Goal: Transaction & Acquisition: Obtain resource

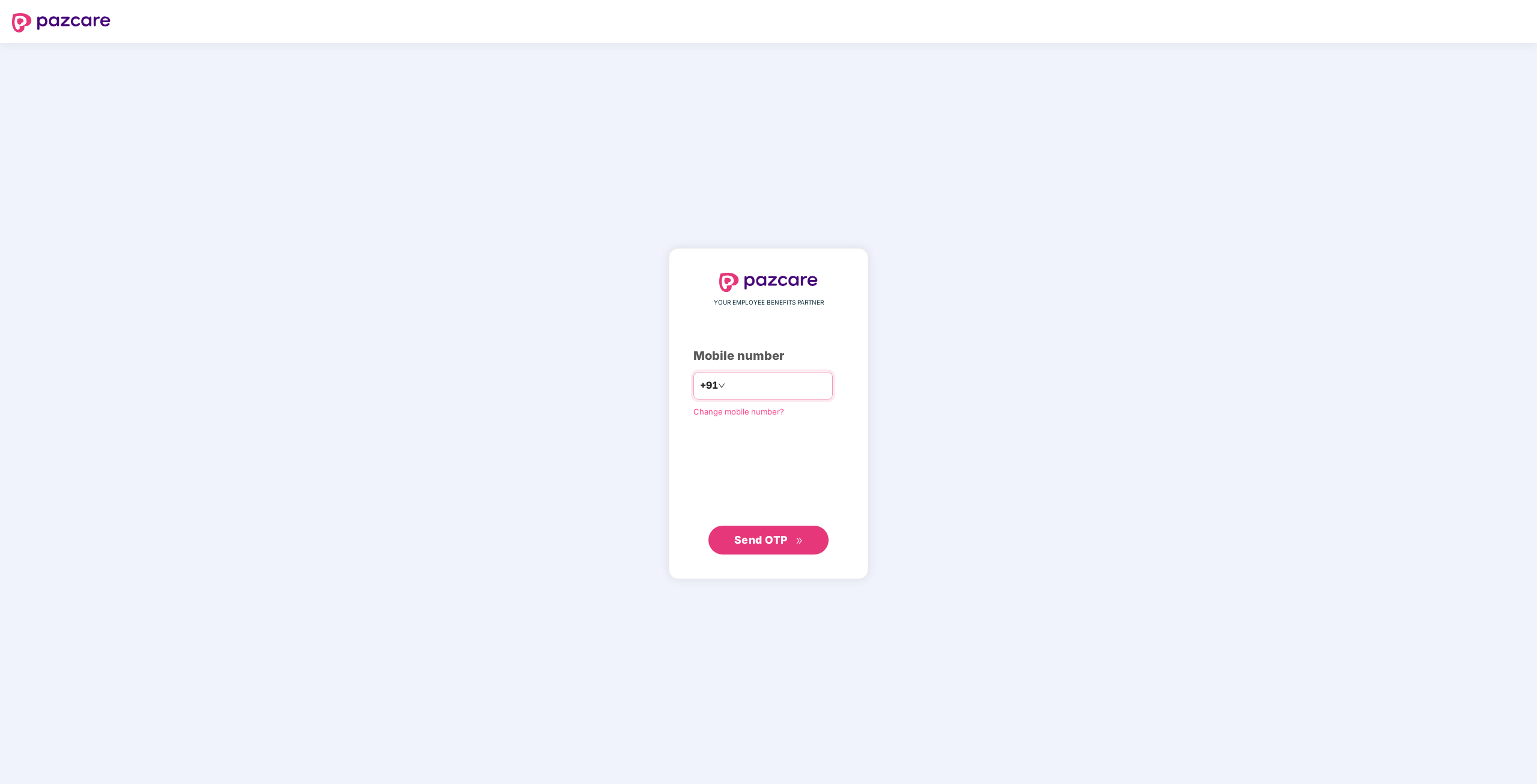
click at [745, 393] on input "number" at bounding box center [777, 385] width 99 height 19
type input "**********"
click at [781, 546] on span "Send OTP" at bounding box center [769, 540] width 70 height 17
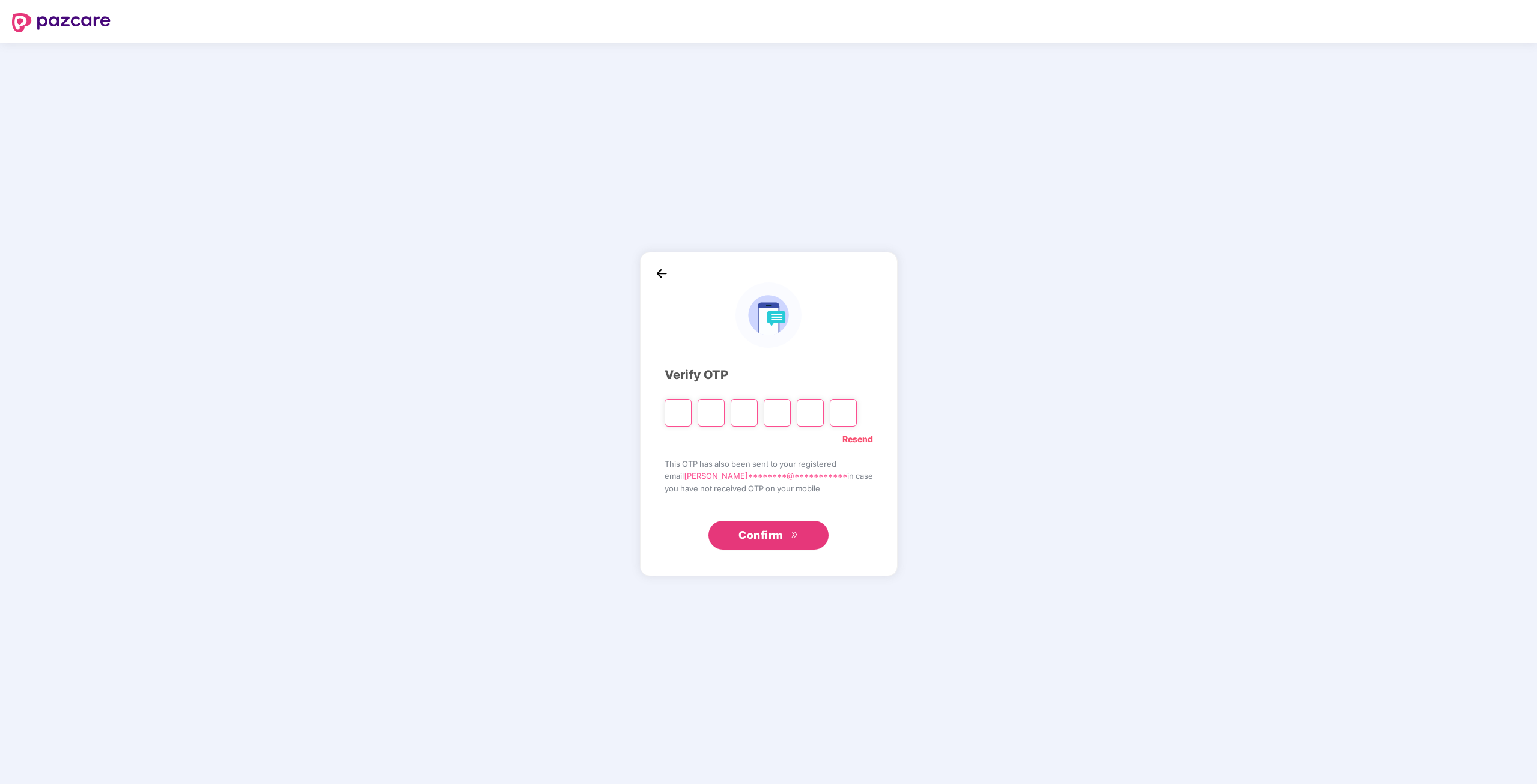
click at [692, 410] on input "Please enter verification code. Digit 1" at bounding box center [678, 413] width 27 height 27
type input "*"
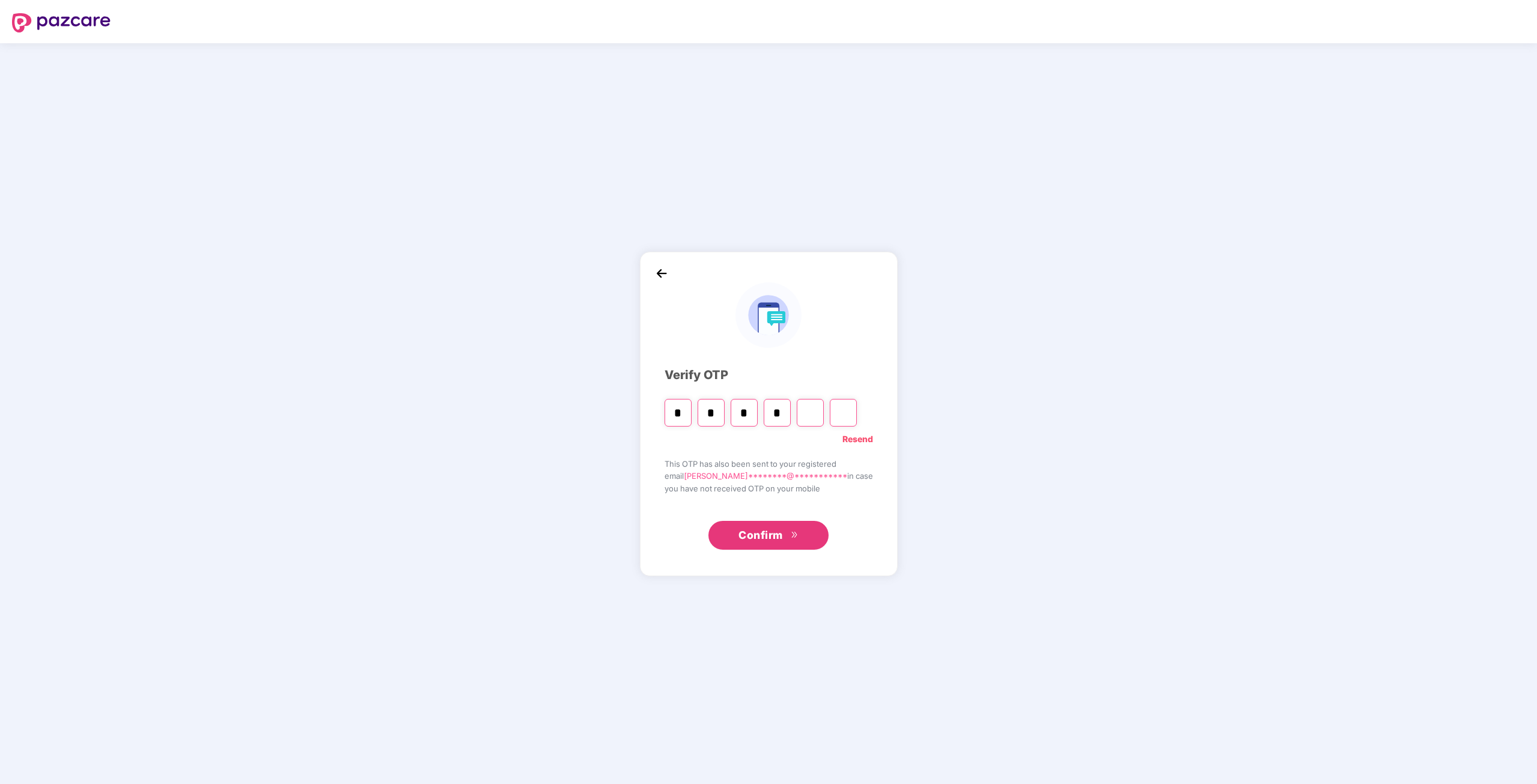
type input "*"
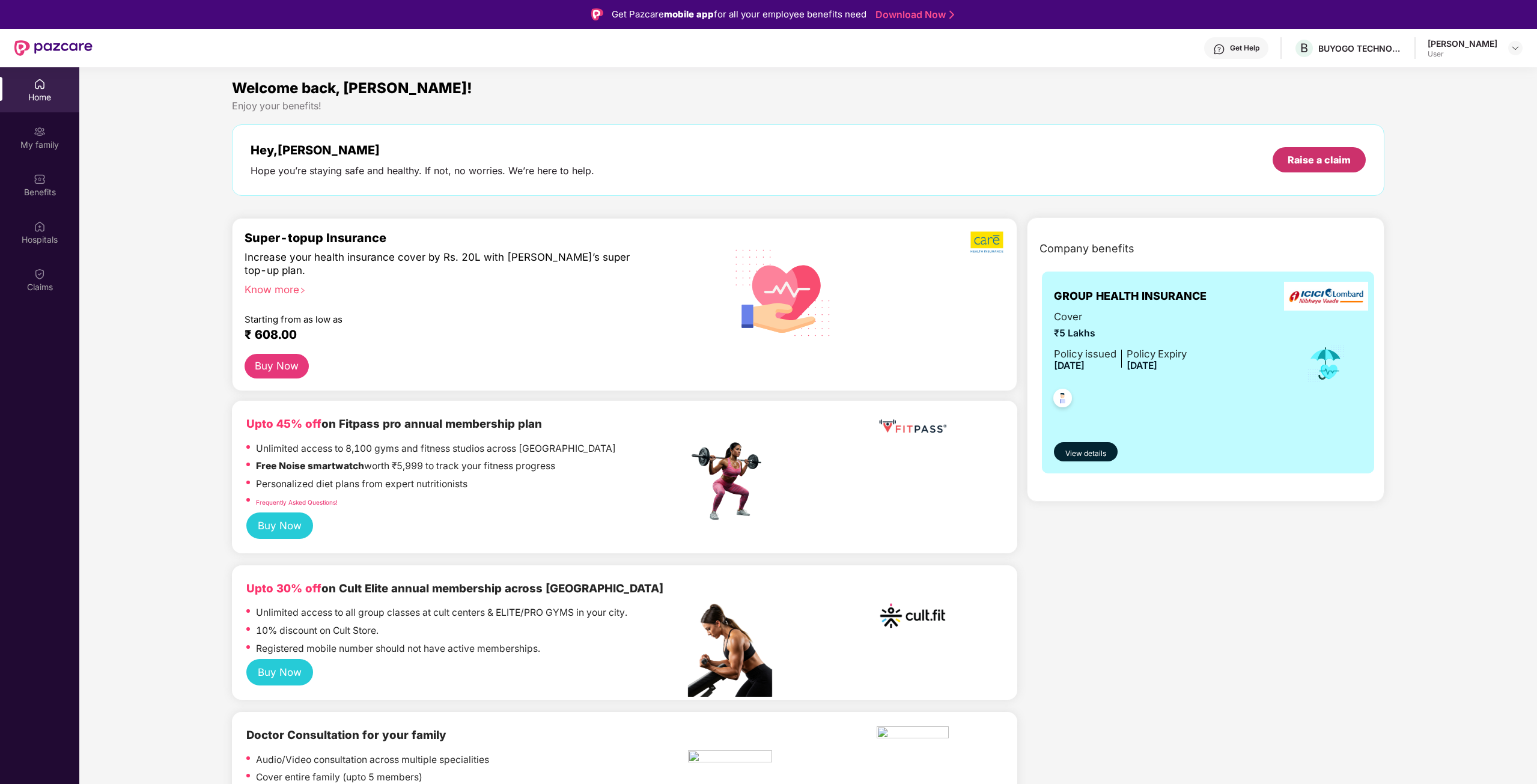
click at [1290, 158] on div "Raise a claim" at bounding box center [1320, 160] width 64 height 13
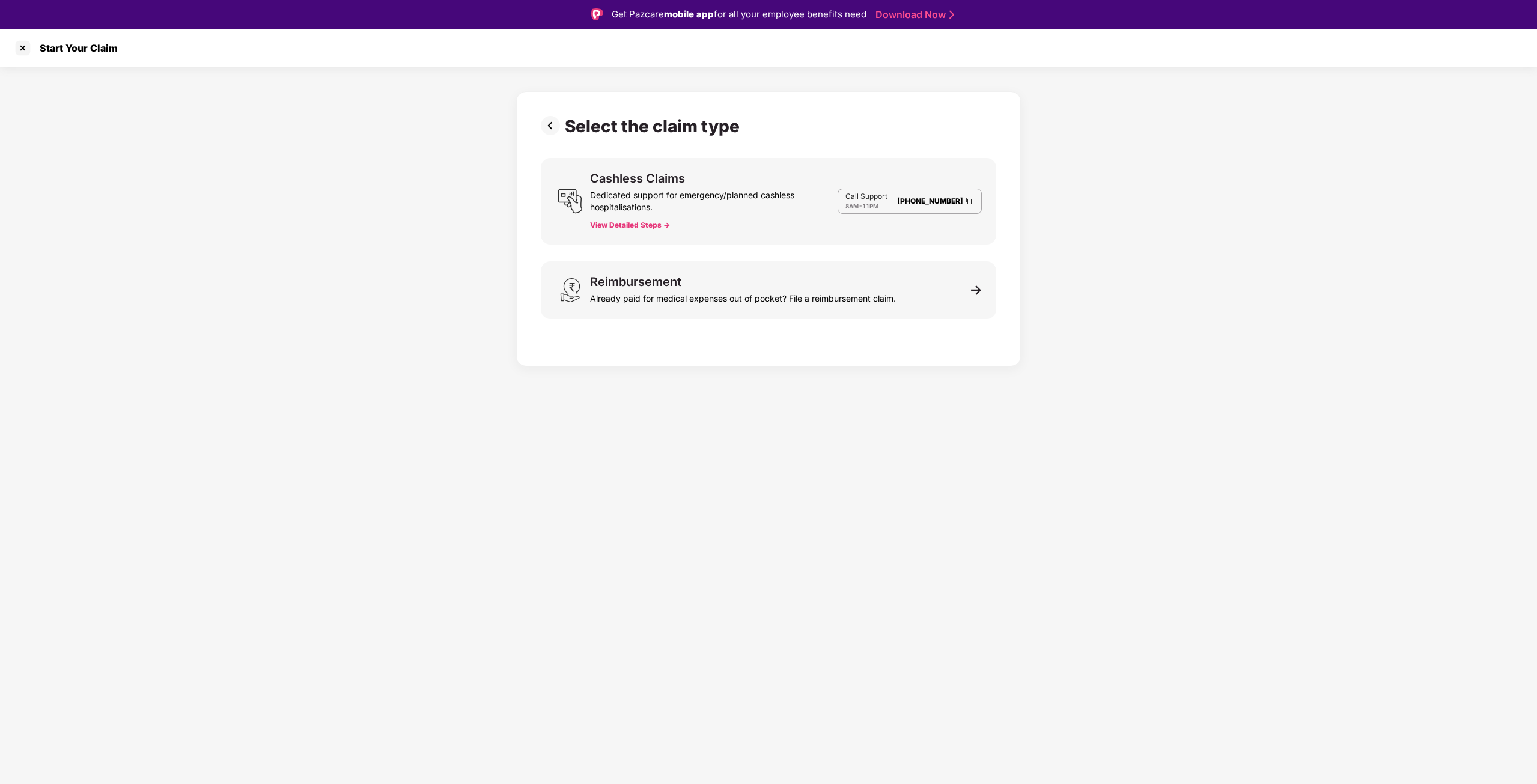
click at [648, 227] on button "View Detailed Steps ->" at bounding box center [630, 225] width 80 height 9
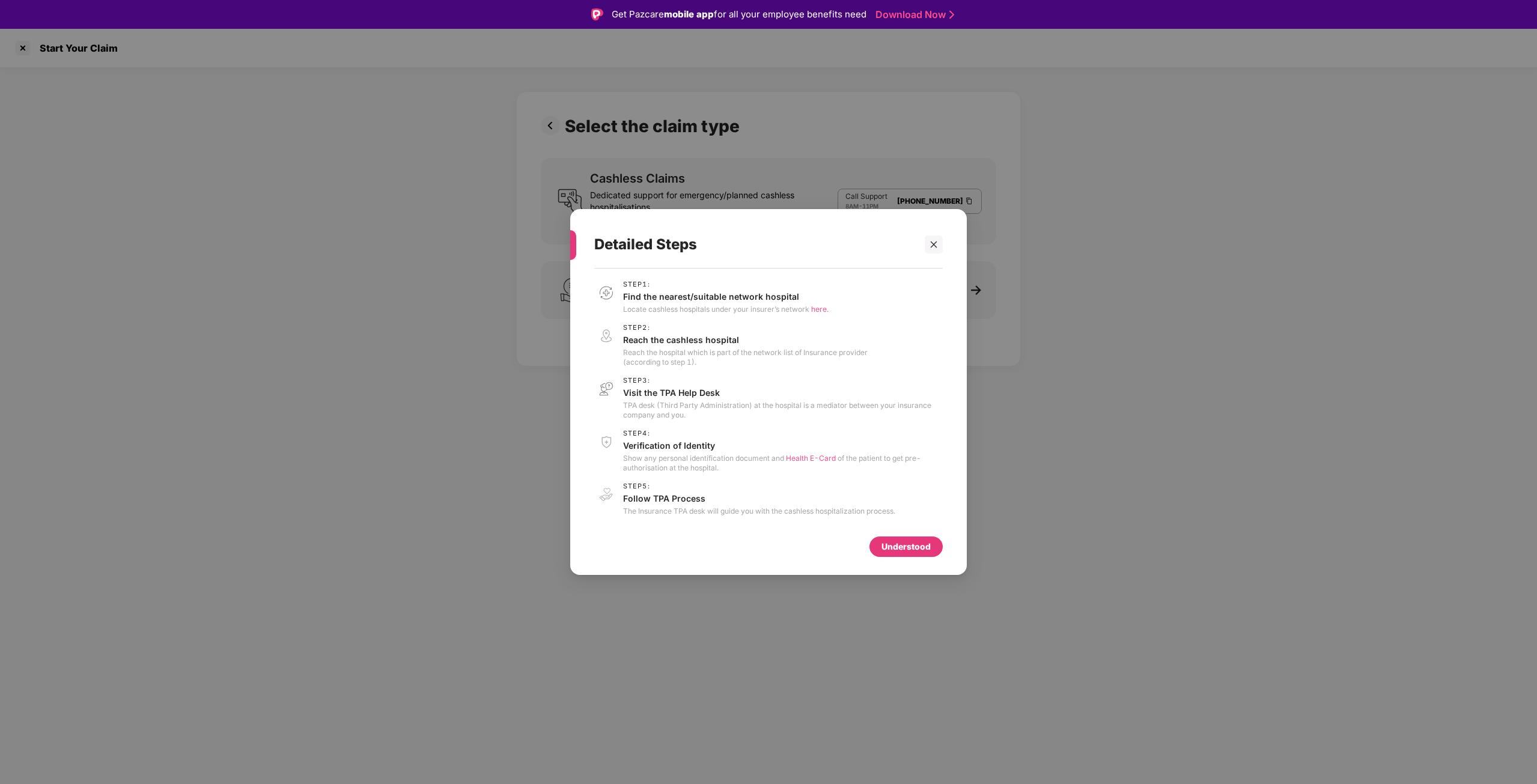
click at [820, 310] on span "here." at bounding box center [820, 309] width 17 height 9
click at [799, 458] on span "Health E-Card" at bounding box center [811, 458] width 50 height 9
click at [894, 546] on div "Understood" at bounding box center [905, 546] width 49 height 13
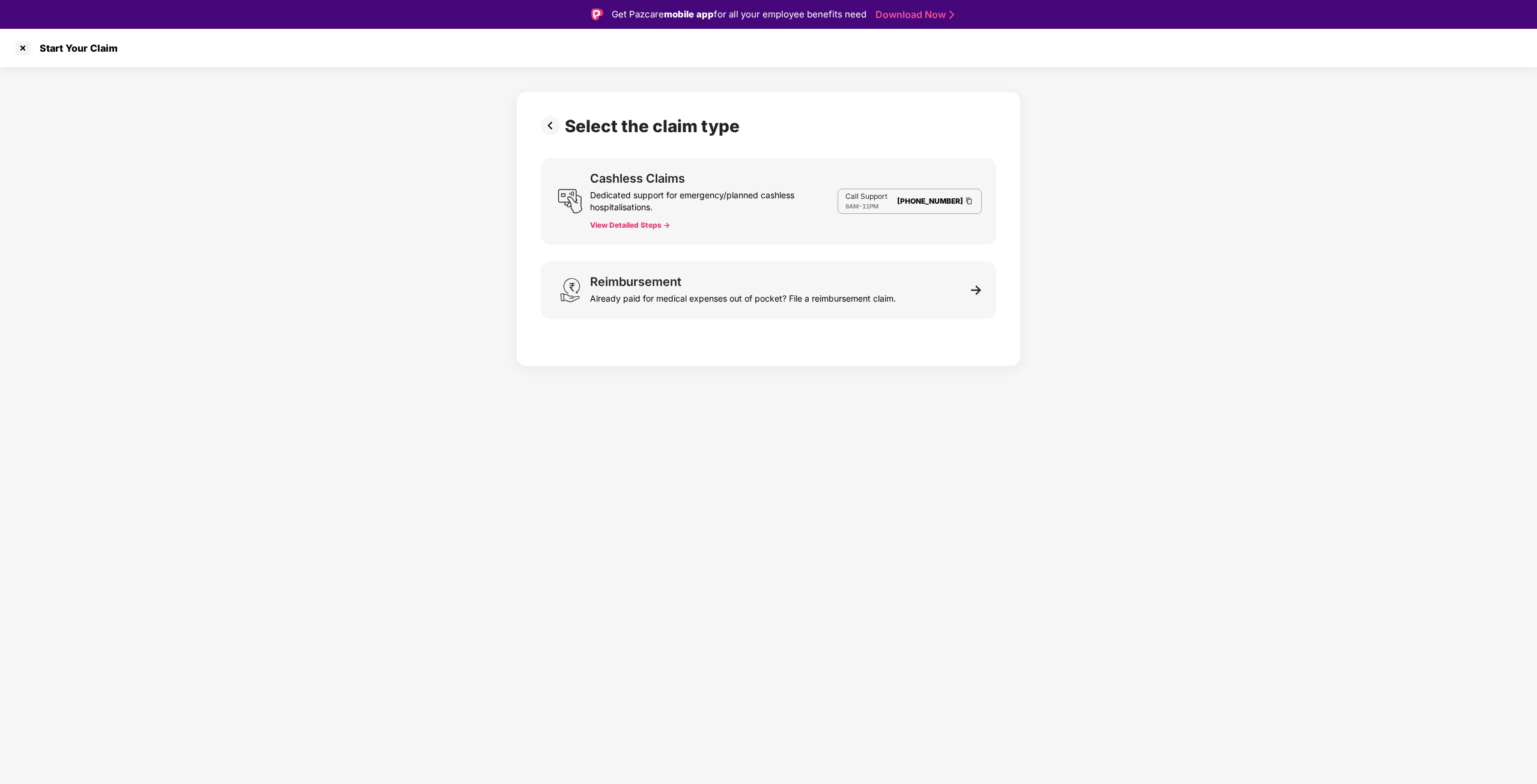
click at [657, 227] on button "View Detailed Steps ->" at bounding box center [630, 225] width 80 height 9
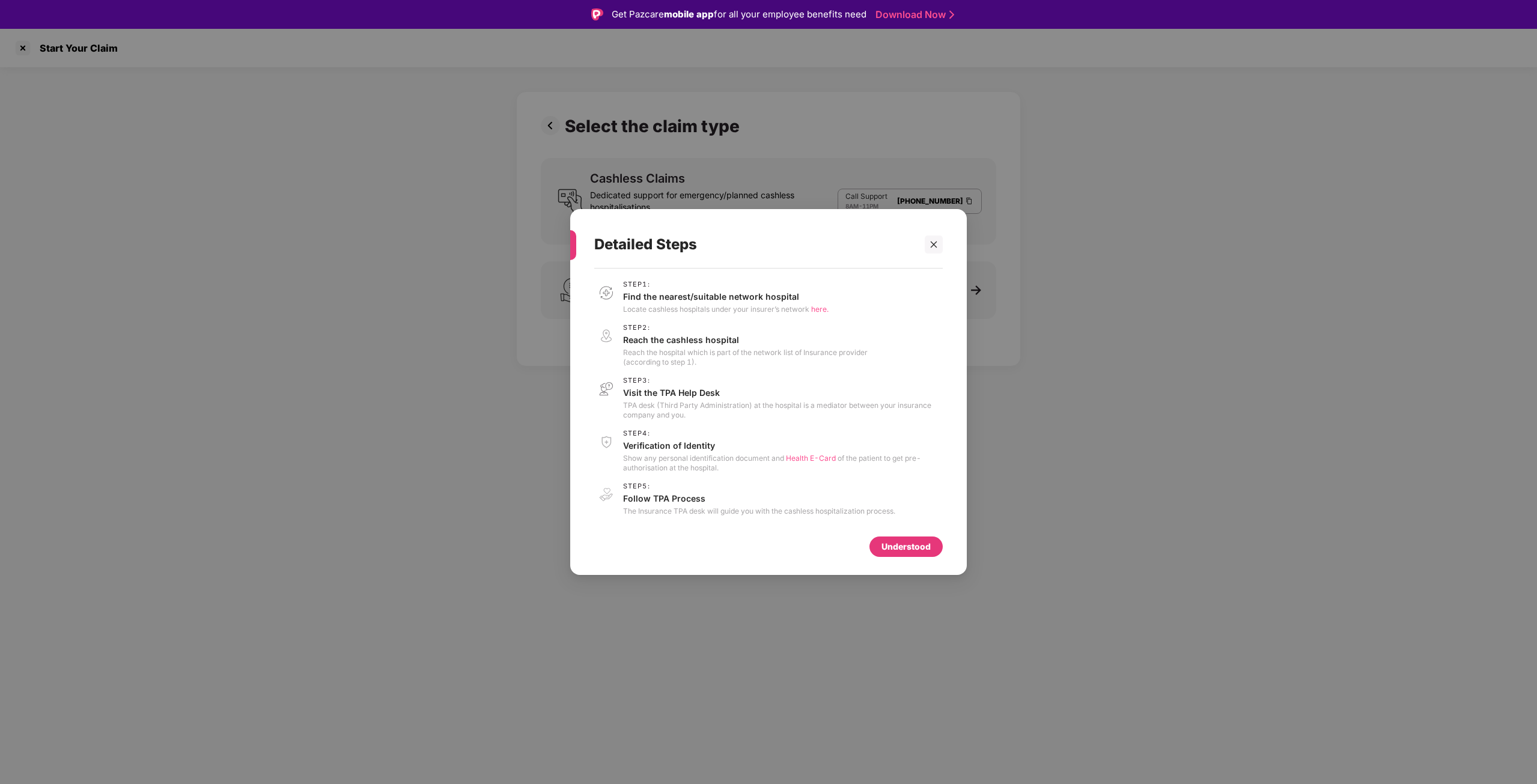
click at [823, 457] on span "Health E-Card" at bounding box center [811, 458] width 50 height 9
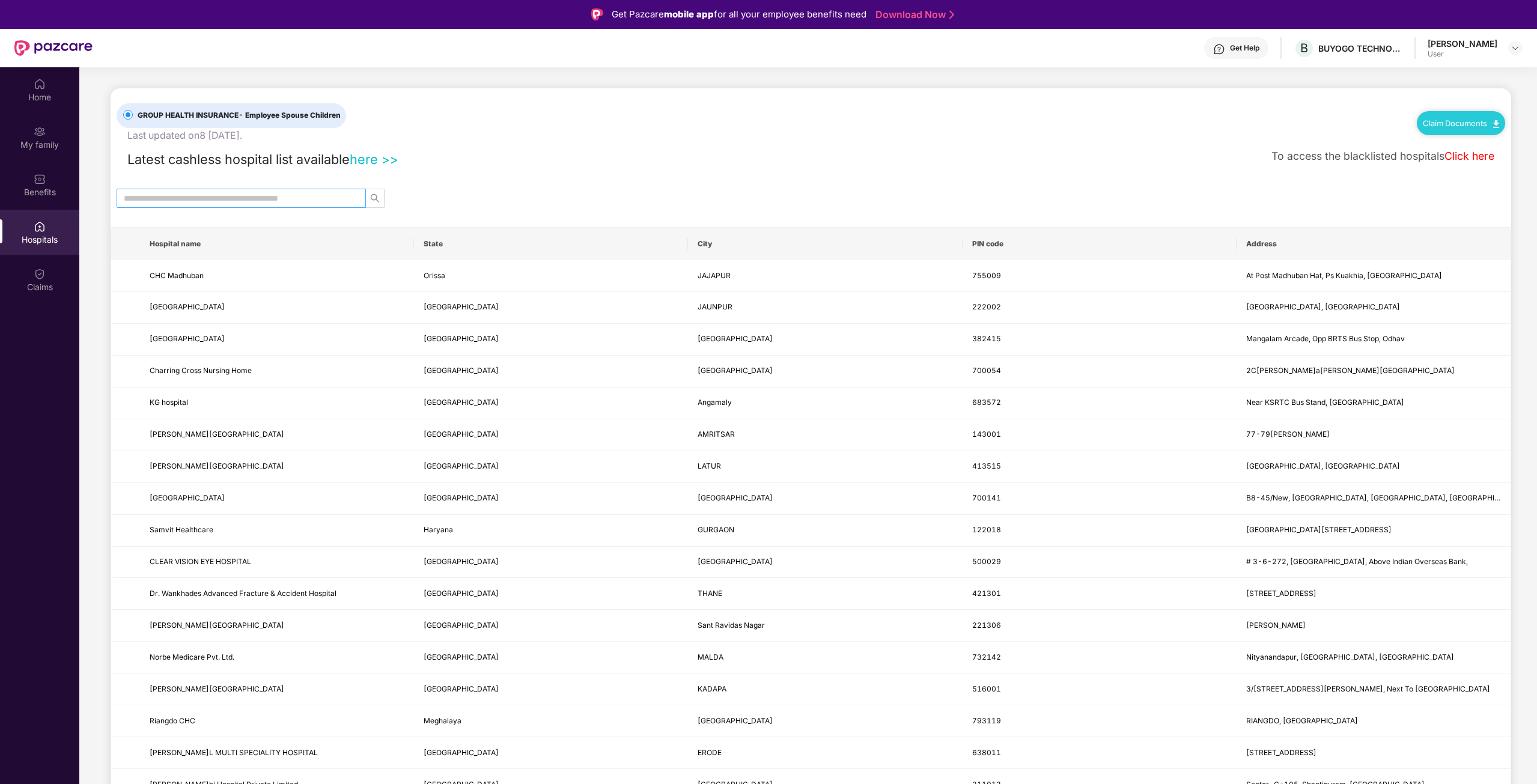
click at [244, 197] on input "text" at bounding box center [236, 197] width 226 height 13
type input "***"
click at [1455, 129] on div "Claim Documents" at bounding box center [1461, 124] width 88 height 24
click at [1498, 124] on div "Claim Documents" at bounding box center [1461, 124] width 88 height 24
click at [169, 115] on span "GROUP HEALTH INSURANCE - Employee Spouse Children" at bounding box center [239, 115] width 213 height 11
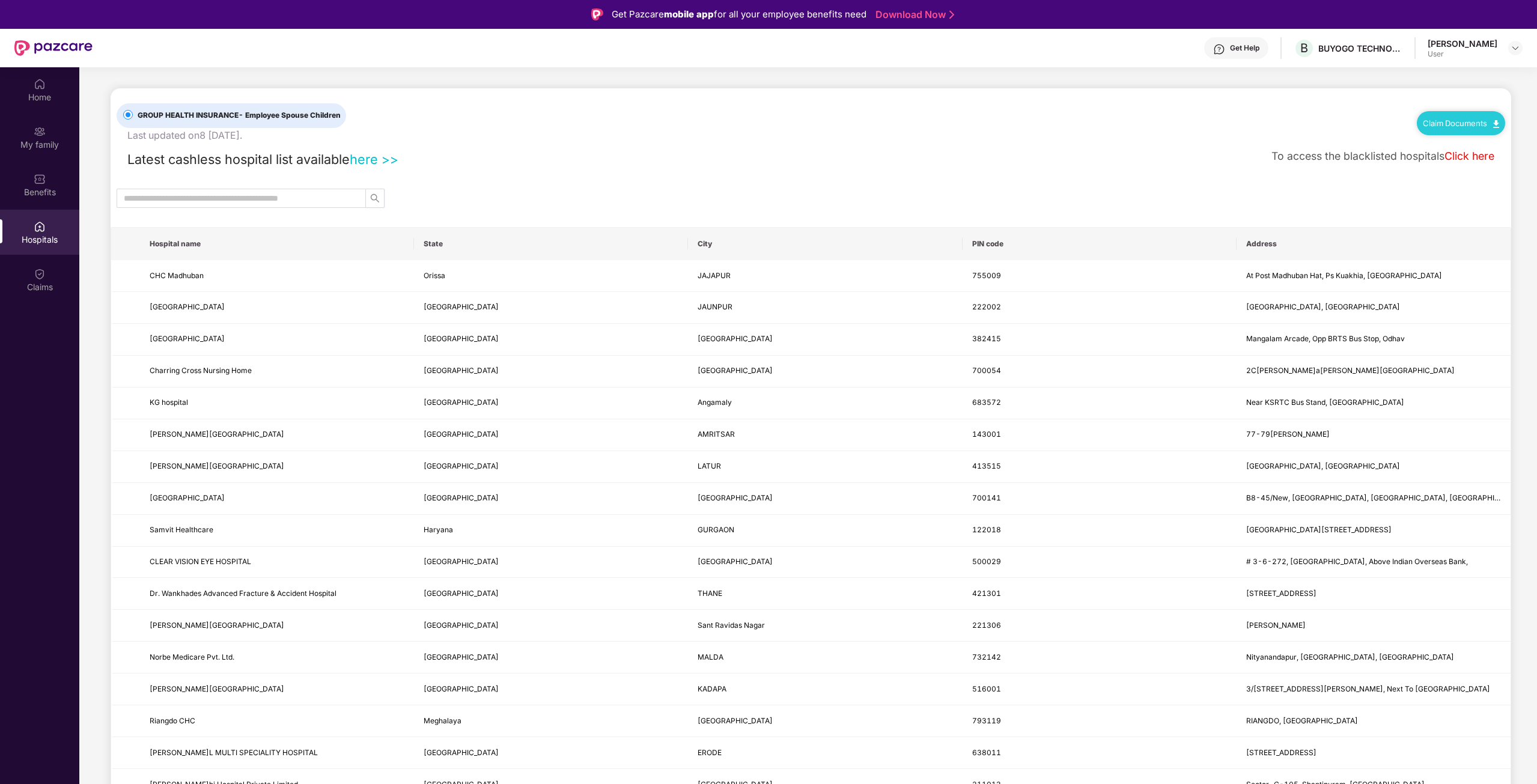
click at [372, 162] on link "here >>" at bounding box center [374, 159] width 49 height 15
click at [206, 195] on input "text" at bounding box center [236, 197] width 226 height 13
click at [382, 198] on span "search" at bounding box center [374, 197] width 18 height 9
click at [332, 199] on input "text" at bounding box center [236, 197] width 226 height 13
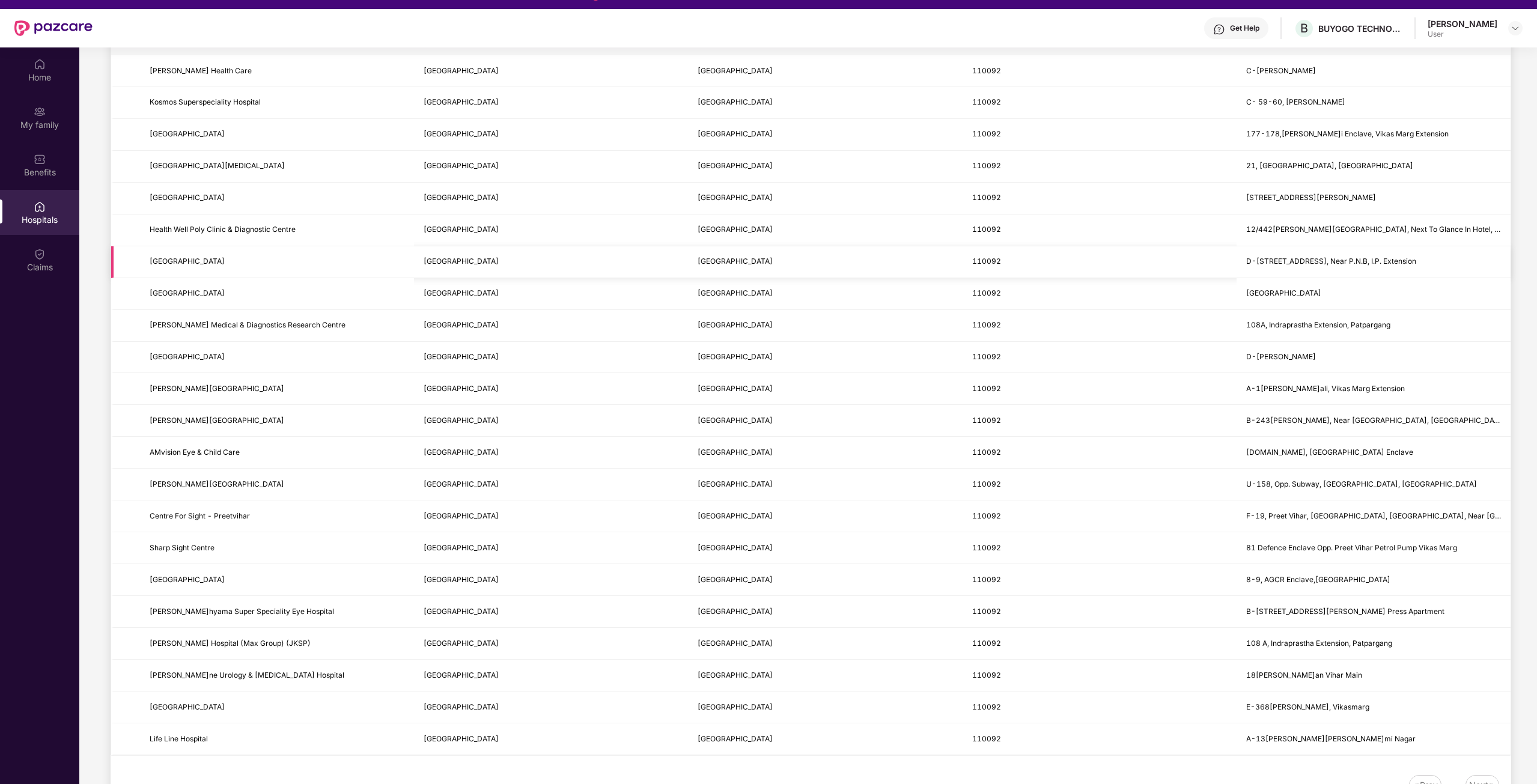
scroll to position [67, 0]
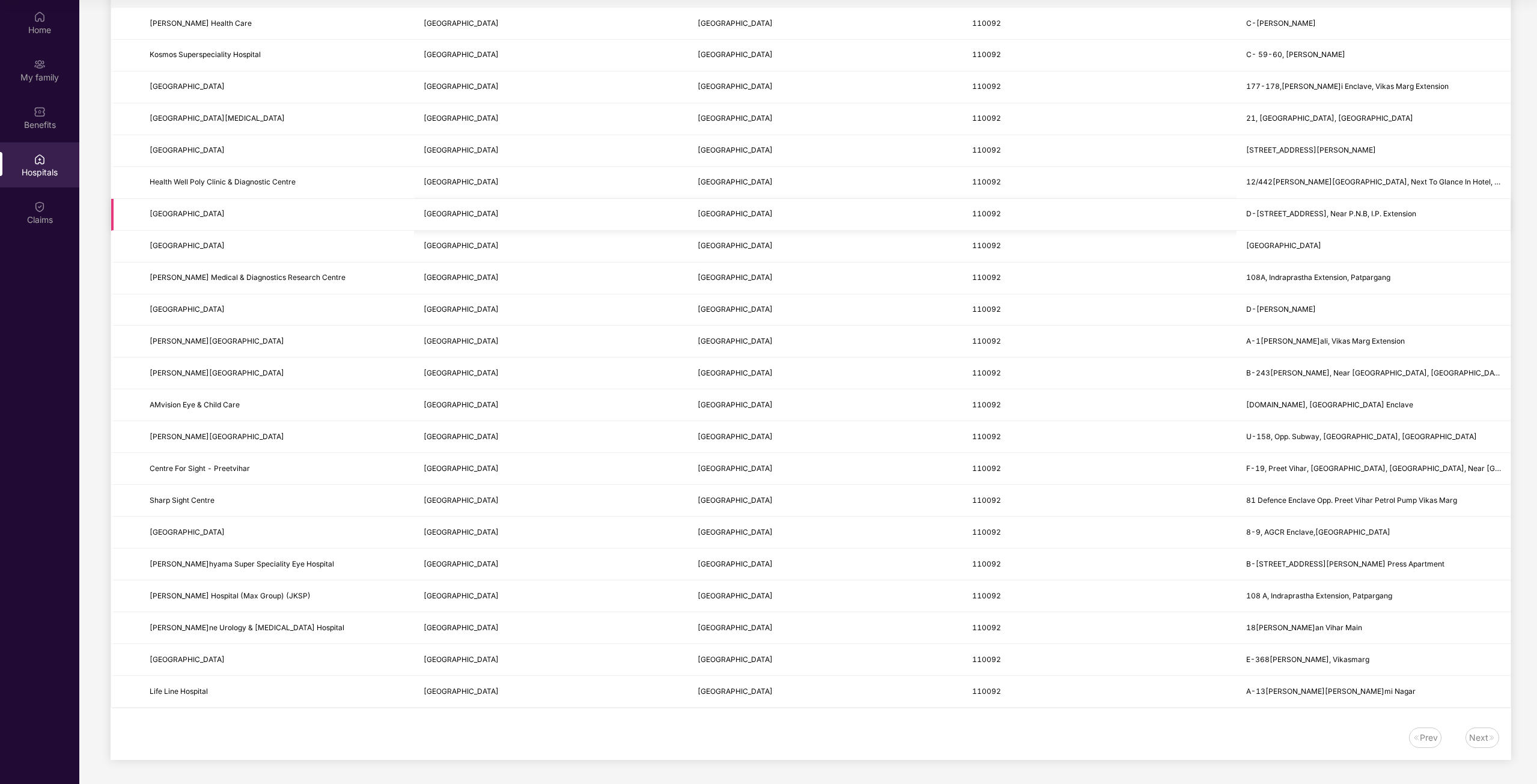
type input "******"
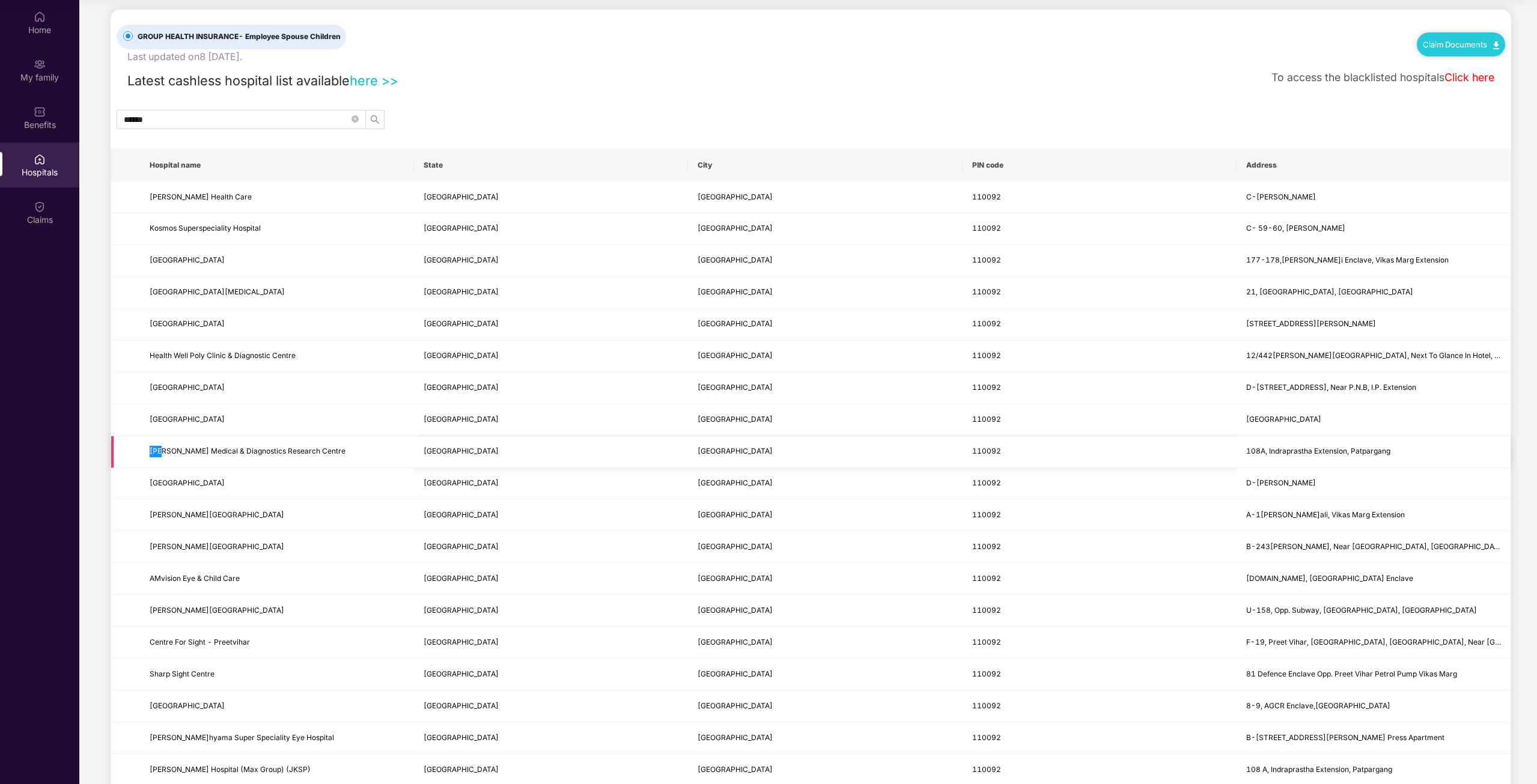
scroll to position [0, 0]
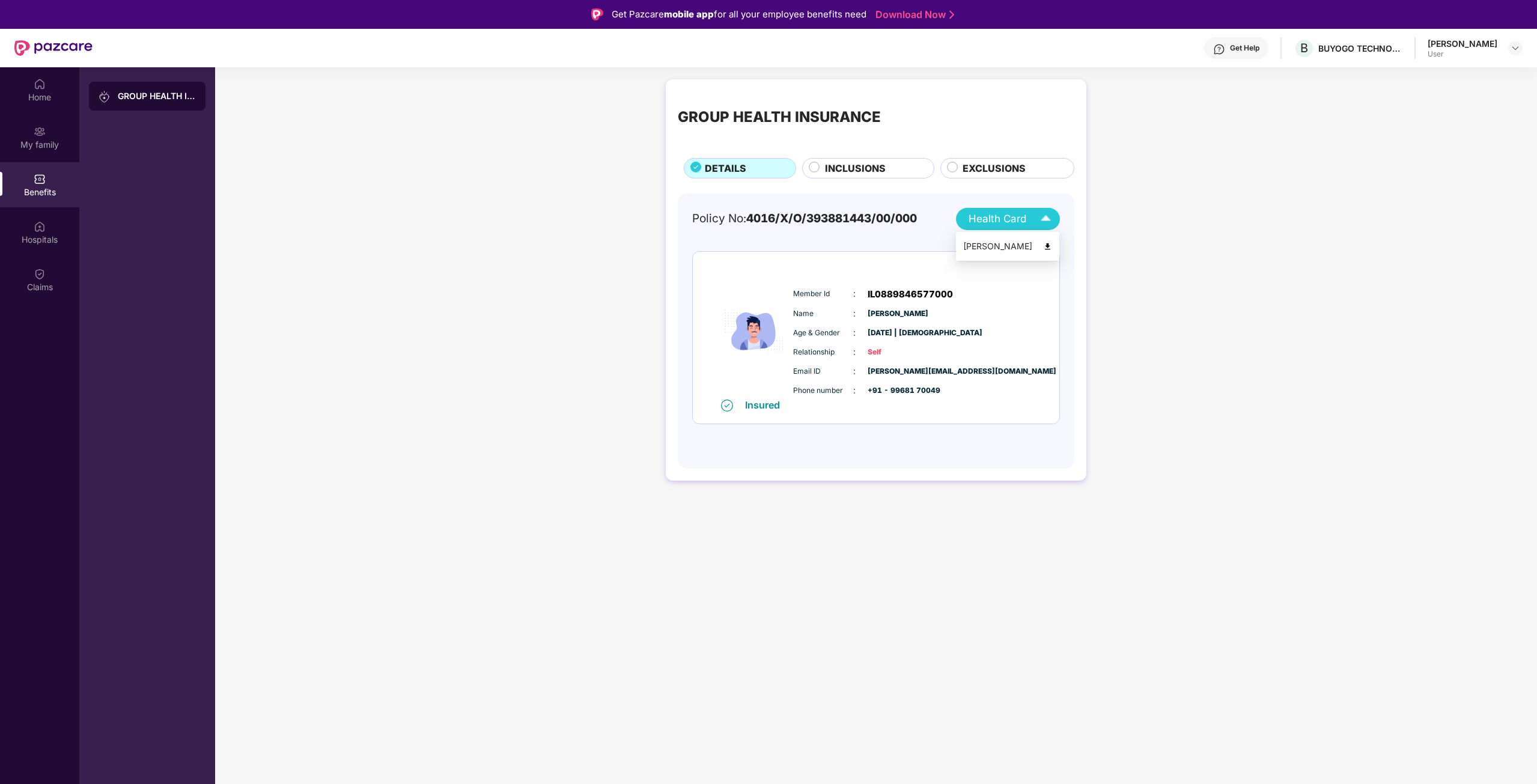
click at [993, 246] on div "[PERSON_NAME]" at bounding box center [1008, 245] width 89 height 13
click at [835, 167] on span "INCLUSIONS" at bounding box center [855, 169] width 61 height 15
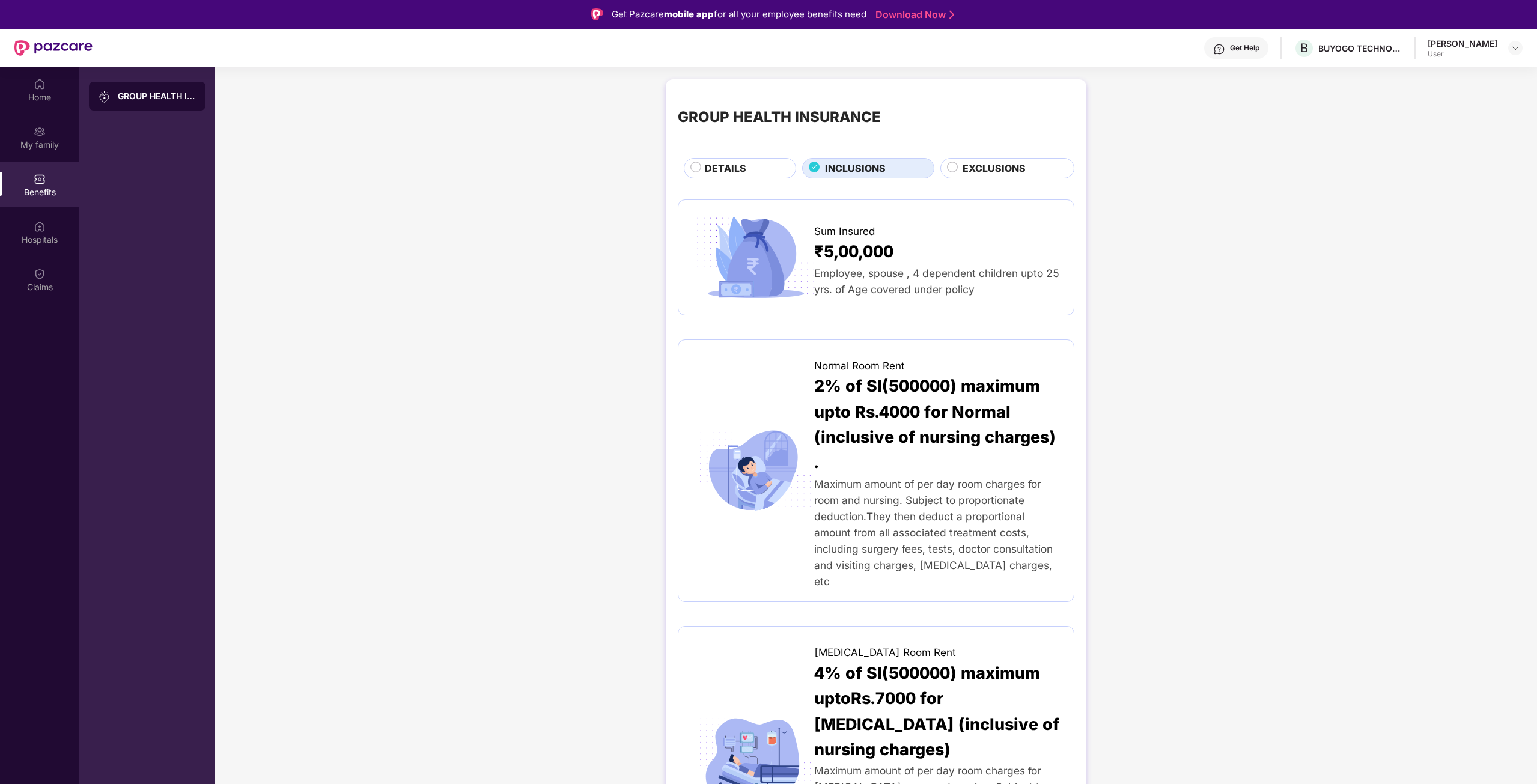
click at [985, 173] on span "EXCLUSIONS" at bounding box center [995, 169] width 64 height 15
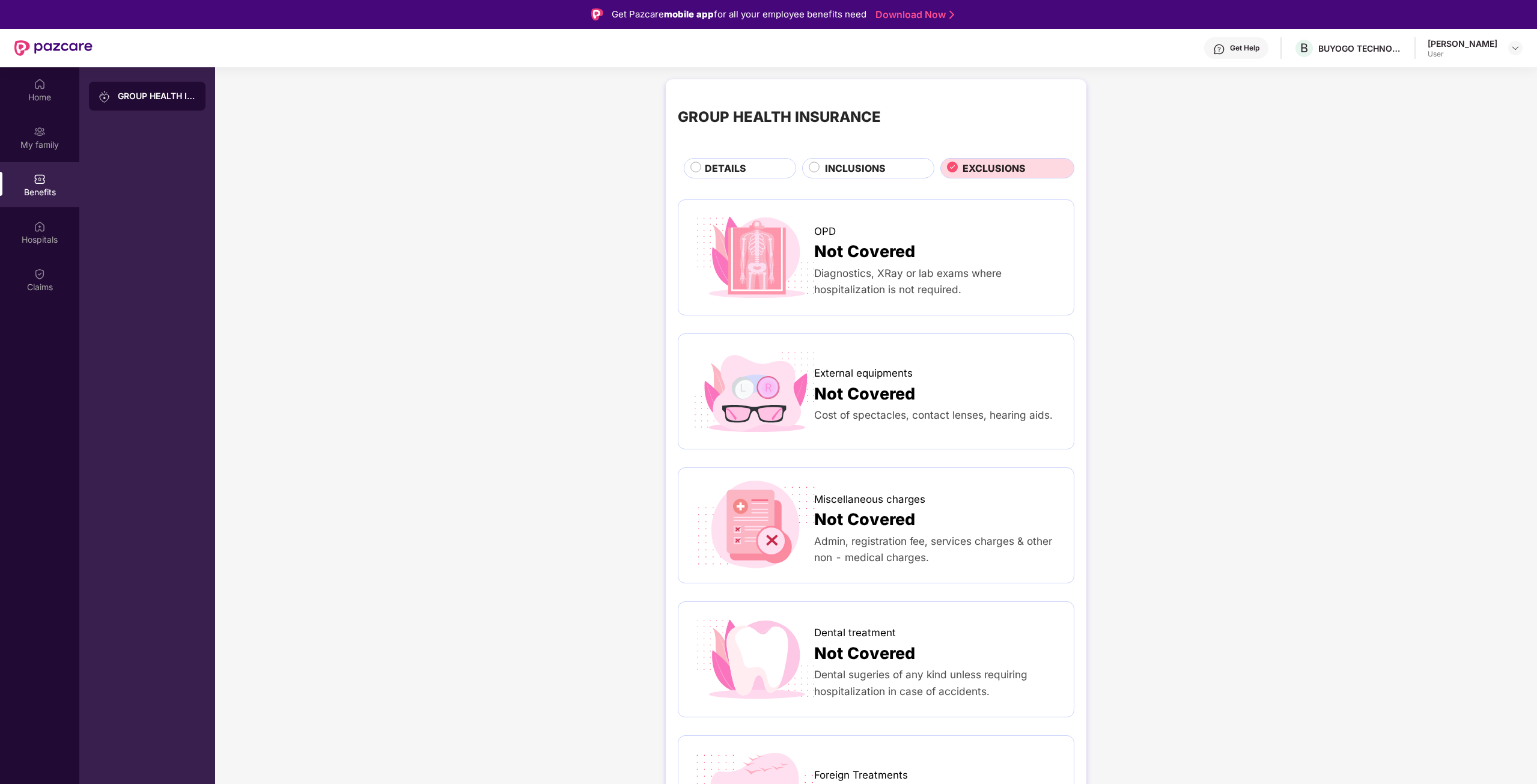
click at [837, 164] on span "INCLUSIONS" at bounding box center [855, 169] width 61 height 15
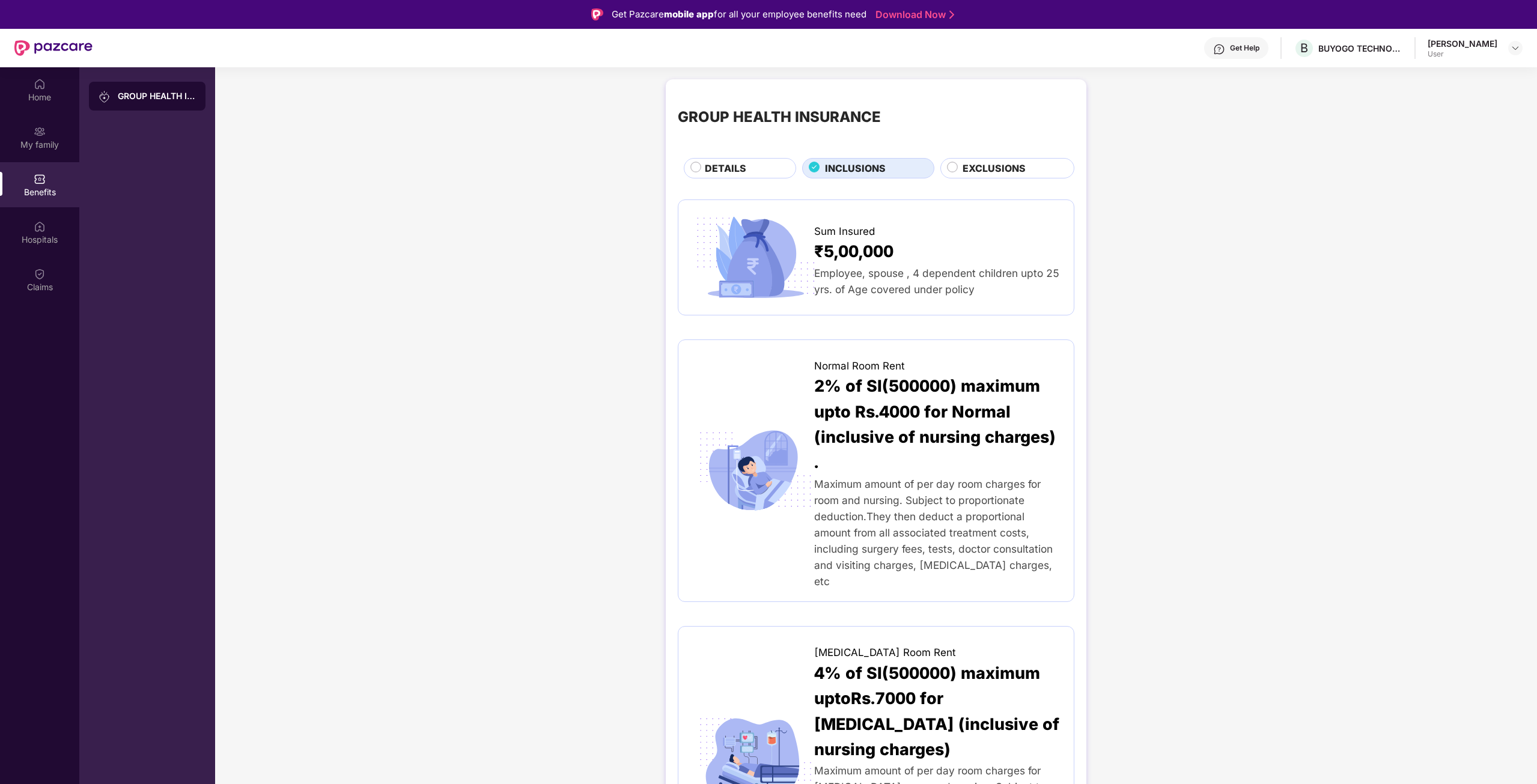
click at [885, 299] on div "Sum Insured ₹5,00,000 Employee, spouse , 4 dependent children upto 25 yrs. of A…" at bounding box center [876, 257] width 372 height 91
click at [859, 401] on span "2% of SI(500000) maximum upto Rs.4000 for Normal (inclusive of nursing charges)…" at bounding box center [938, 425] width 247 height 101
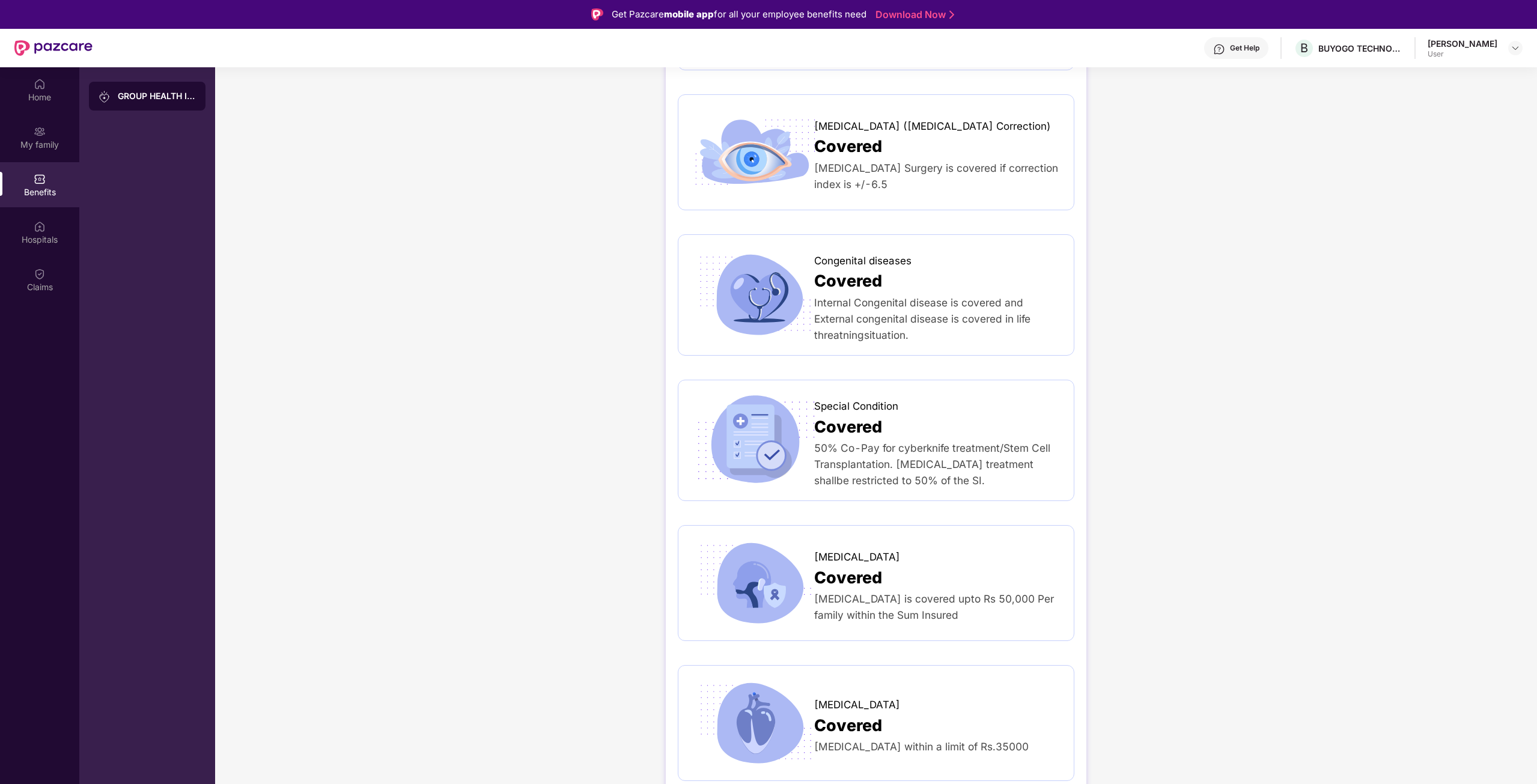
scroll to position [2387, 0]
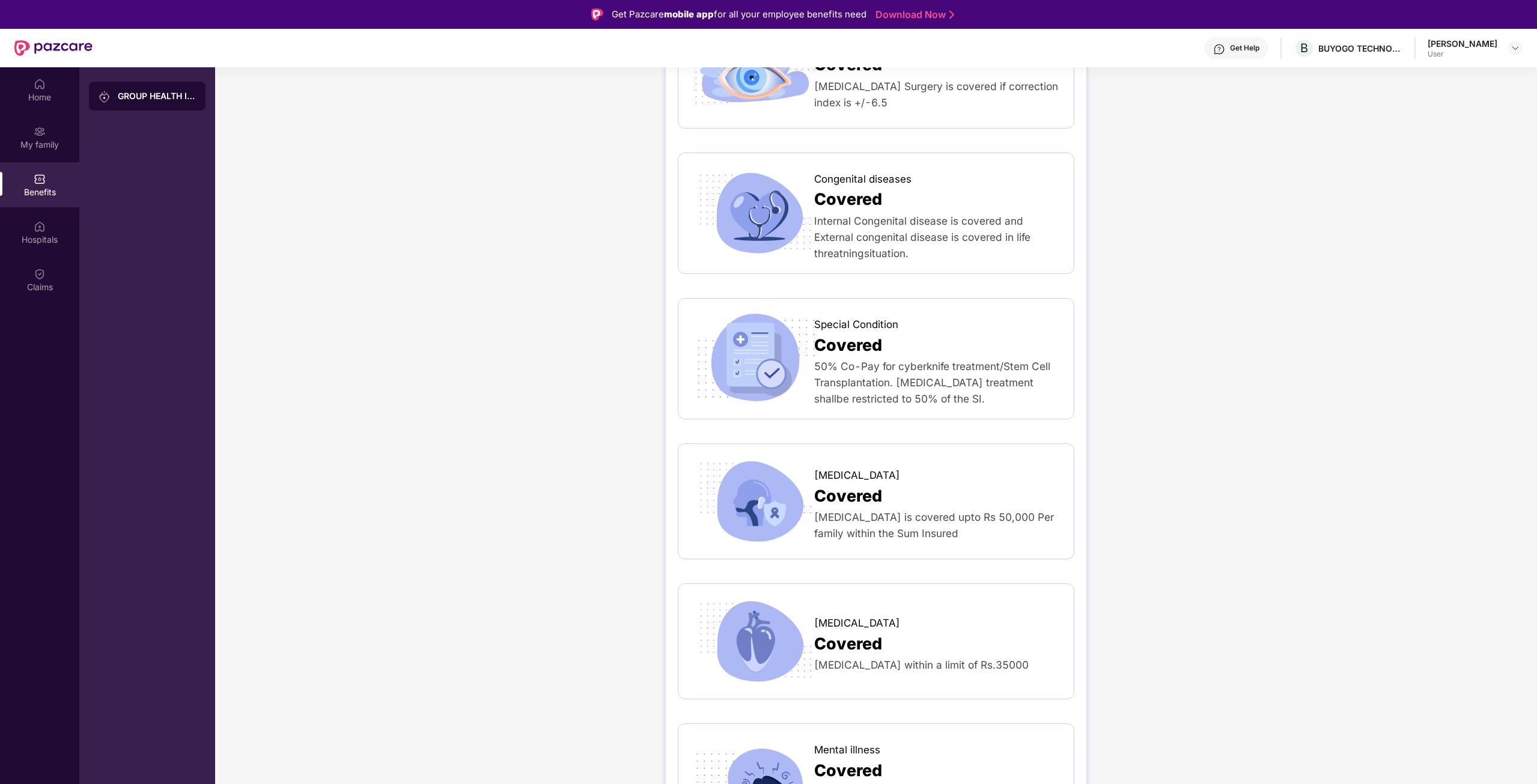
click at [889, 359] on span "50% Co-Pay for cyberknife treatment/Stem Cell Transplantation. Cochlear Implant…" at bounding box center [932, 382] width 236 height 45
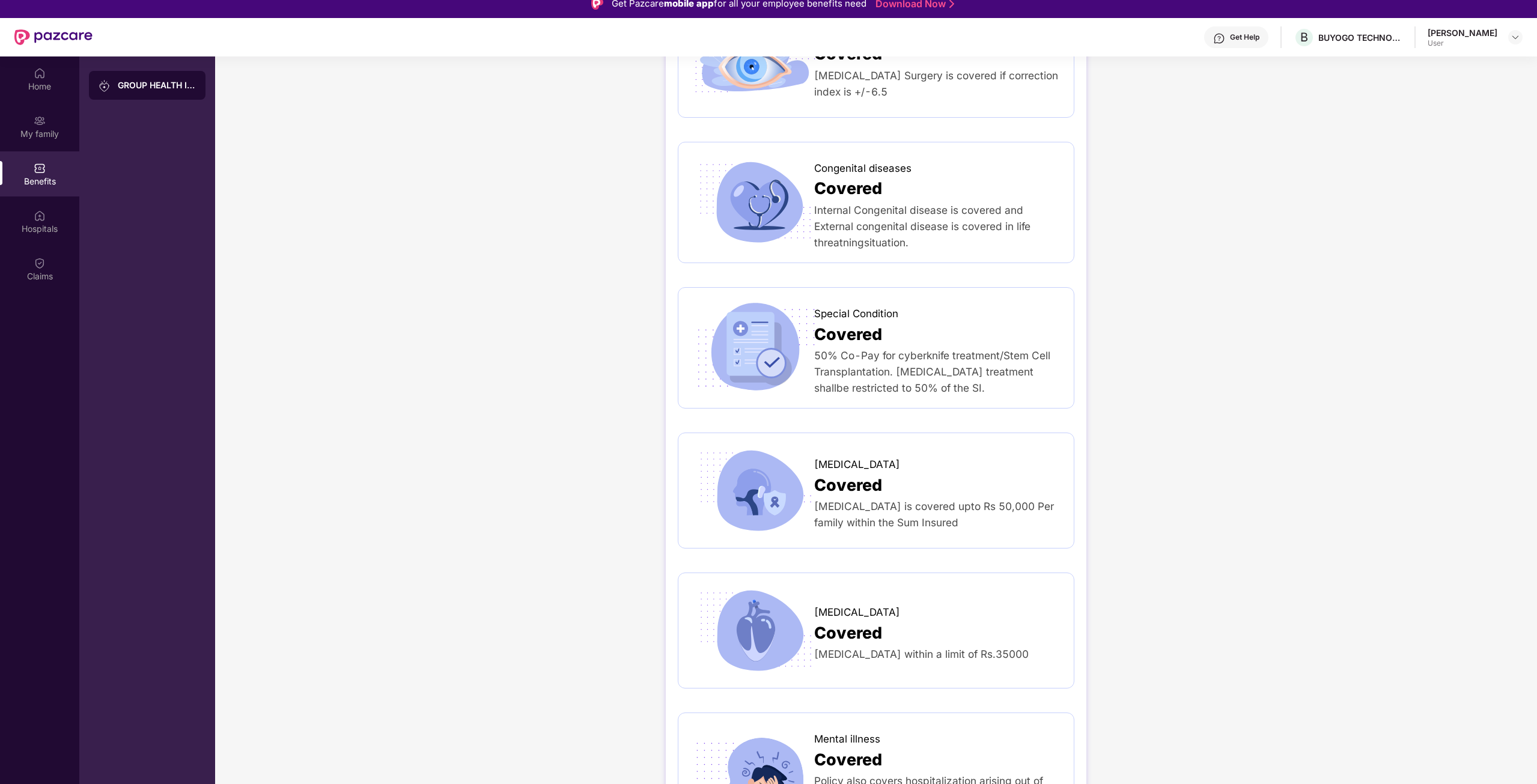
scroll to position [67, 0]
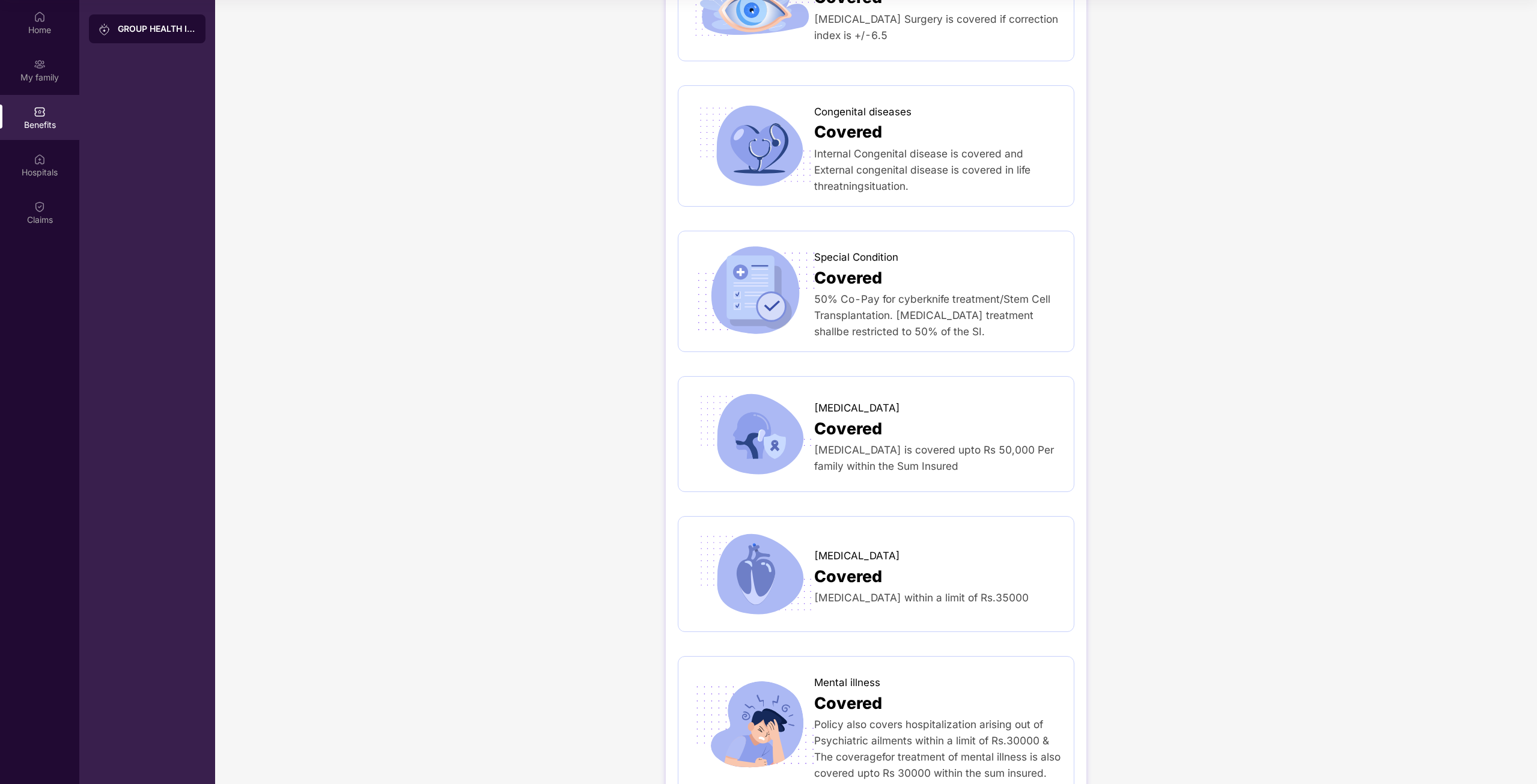
click at [874, 718] on span "Policy also covers hospitalization arising out of Psychiatric ailments within a…" at bounding box center [937, 748] width 246 height 61
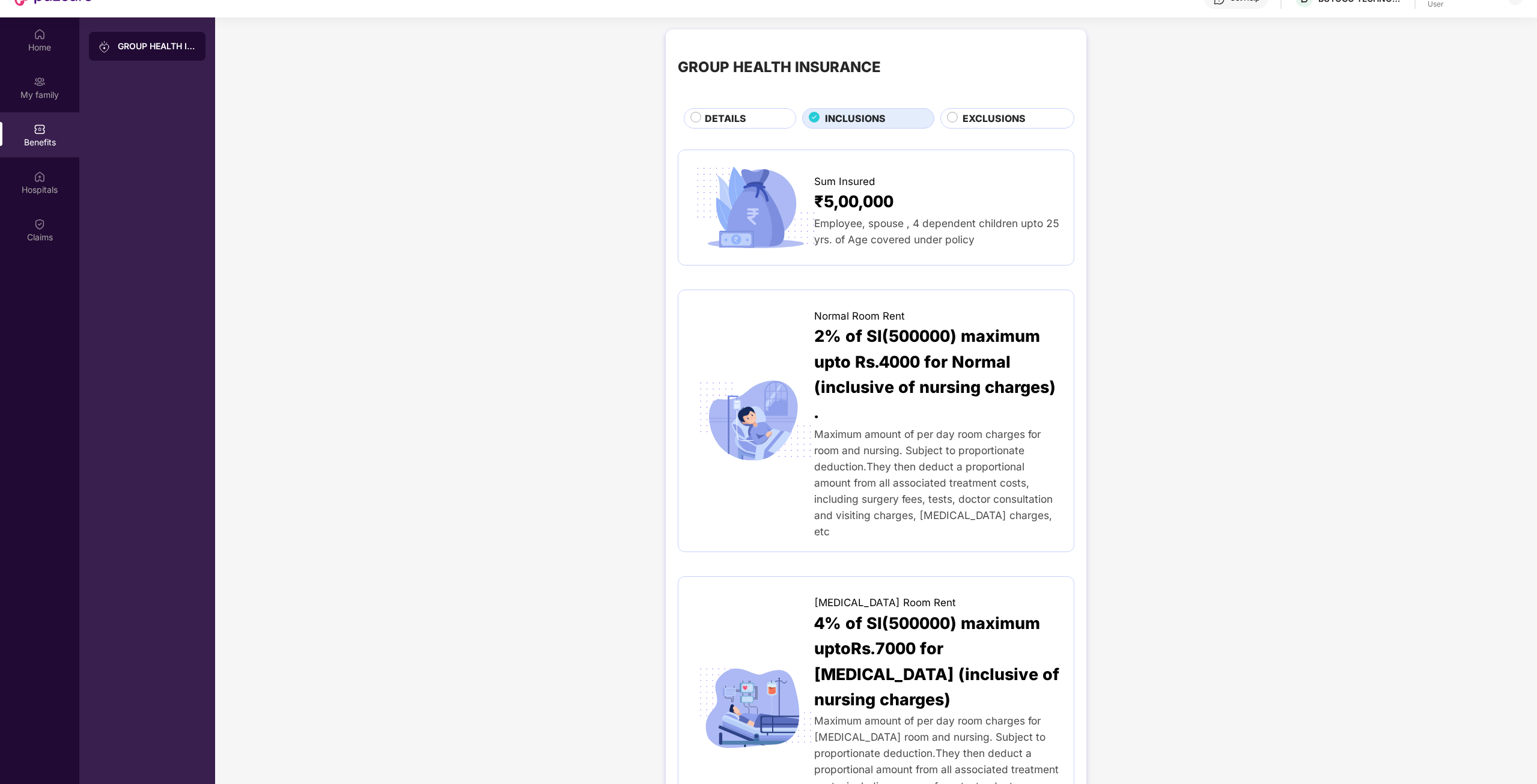
scroll to position [0, 0]
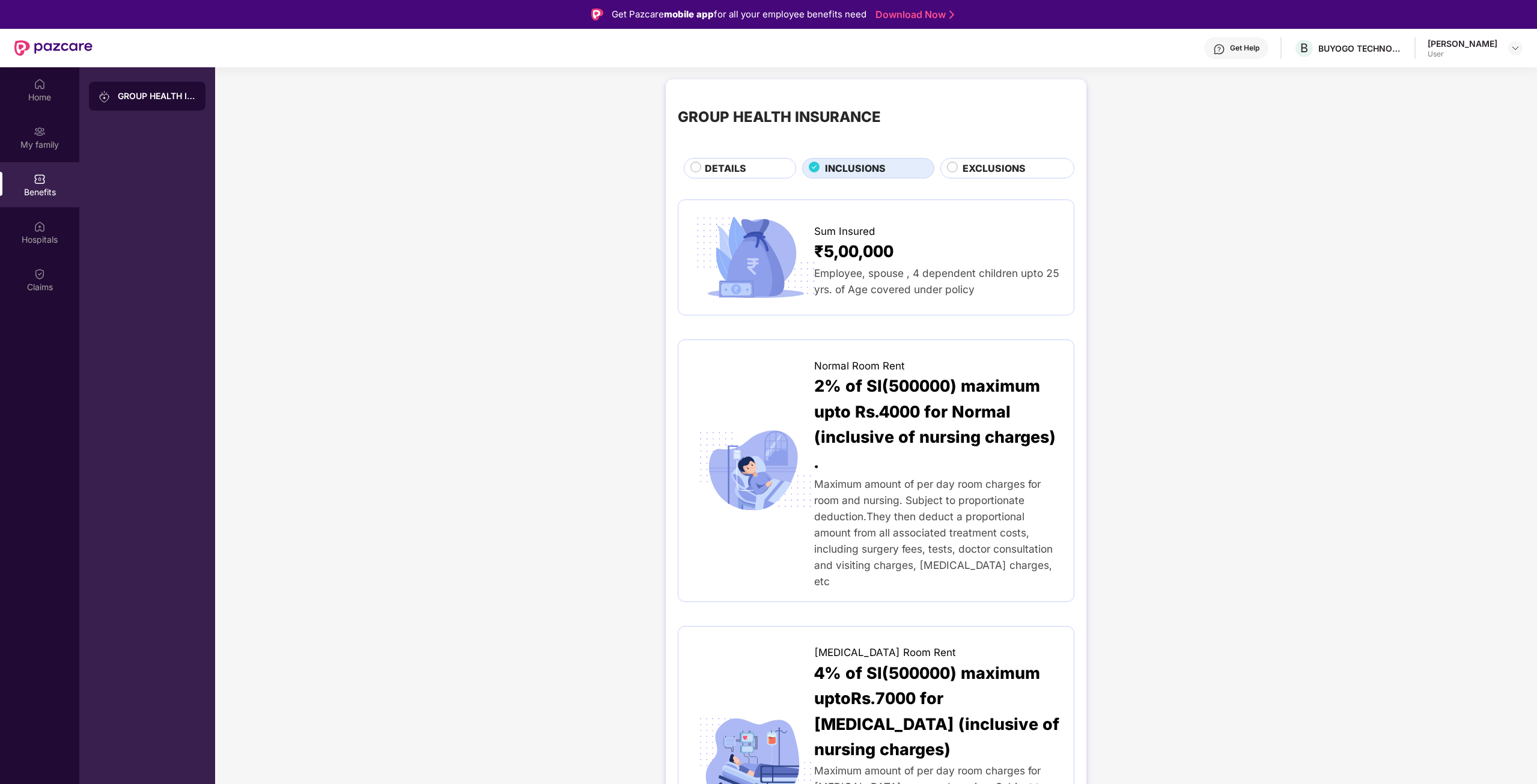
click at [734, 169] on span "DETAILS" at bounding box center [725, 169] width 41 height 15
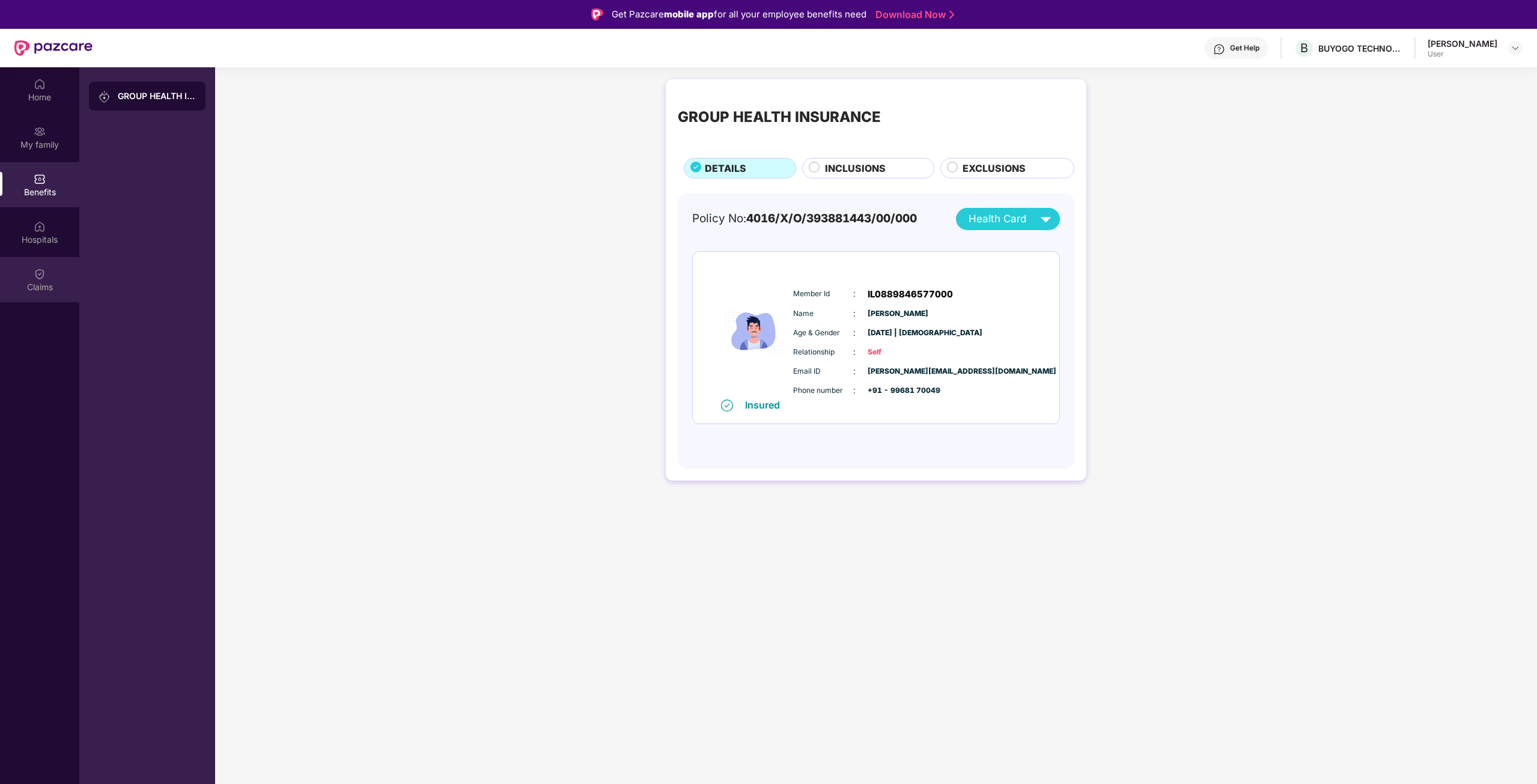
click at [44, 276] on img at bounding box center [39, 274] width 12 height 12
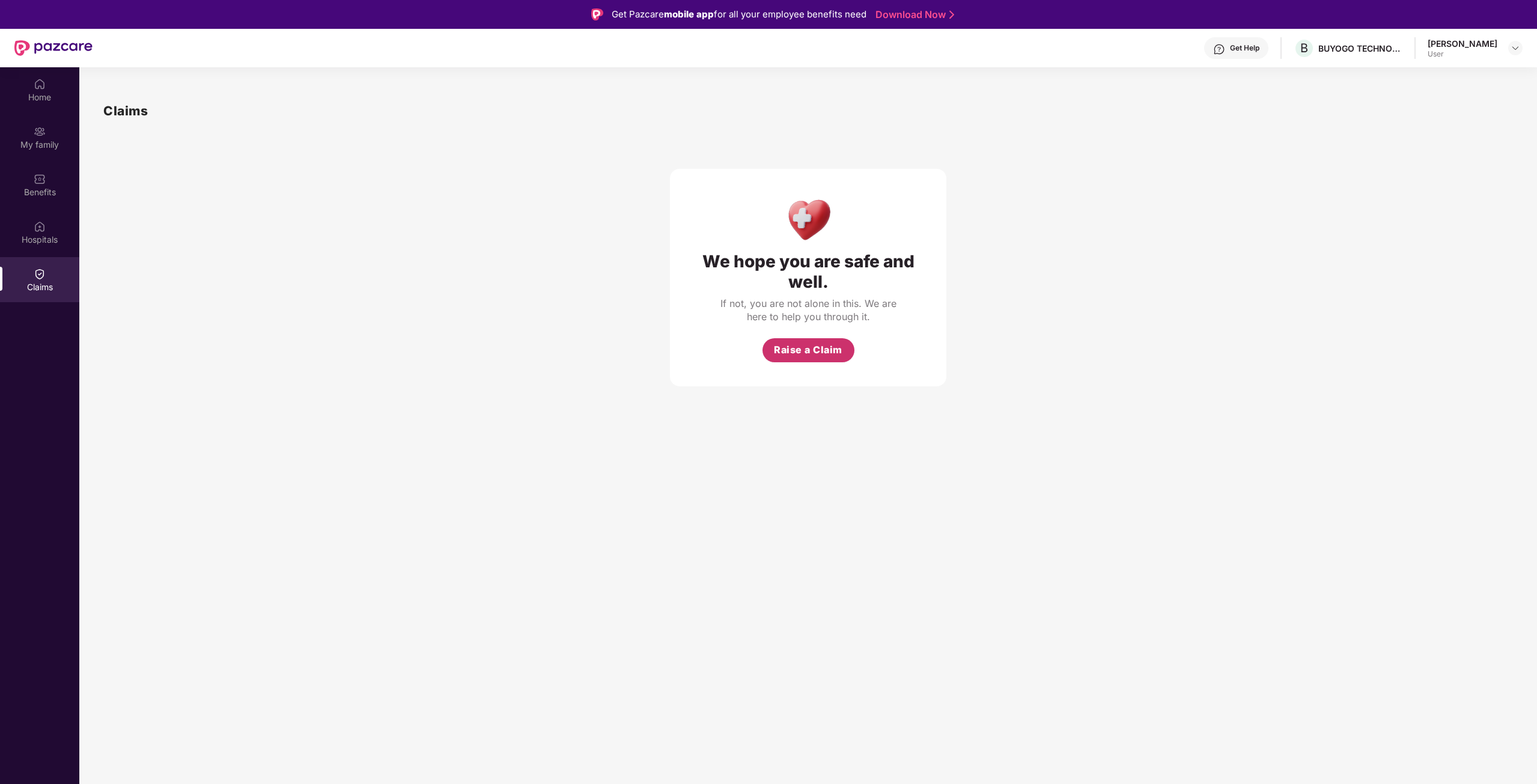
click at [800, 350] on span "Raise a Claim" at bounding box center [808, 350] width 69 height 15
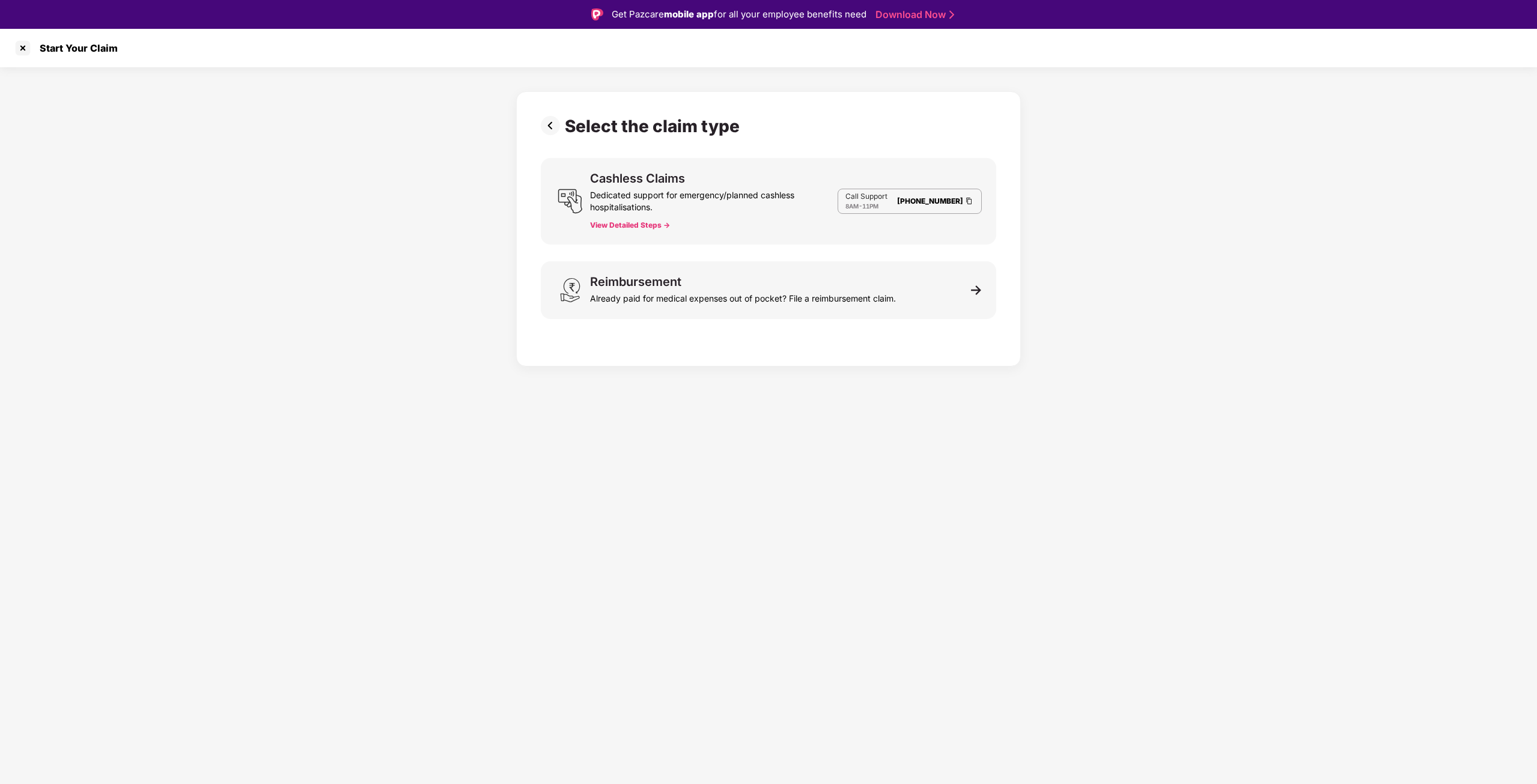
click at [649, 222] on button "View Detailed Steps ->" at bounding box center [630, 225] width 80 height 9
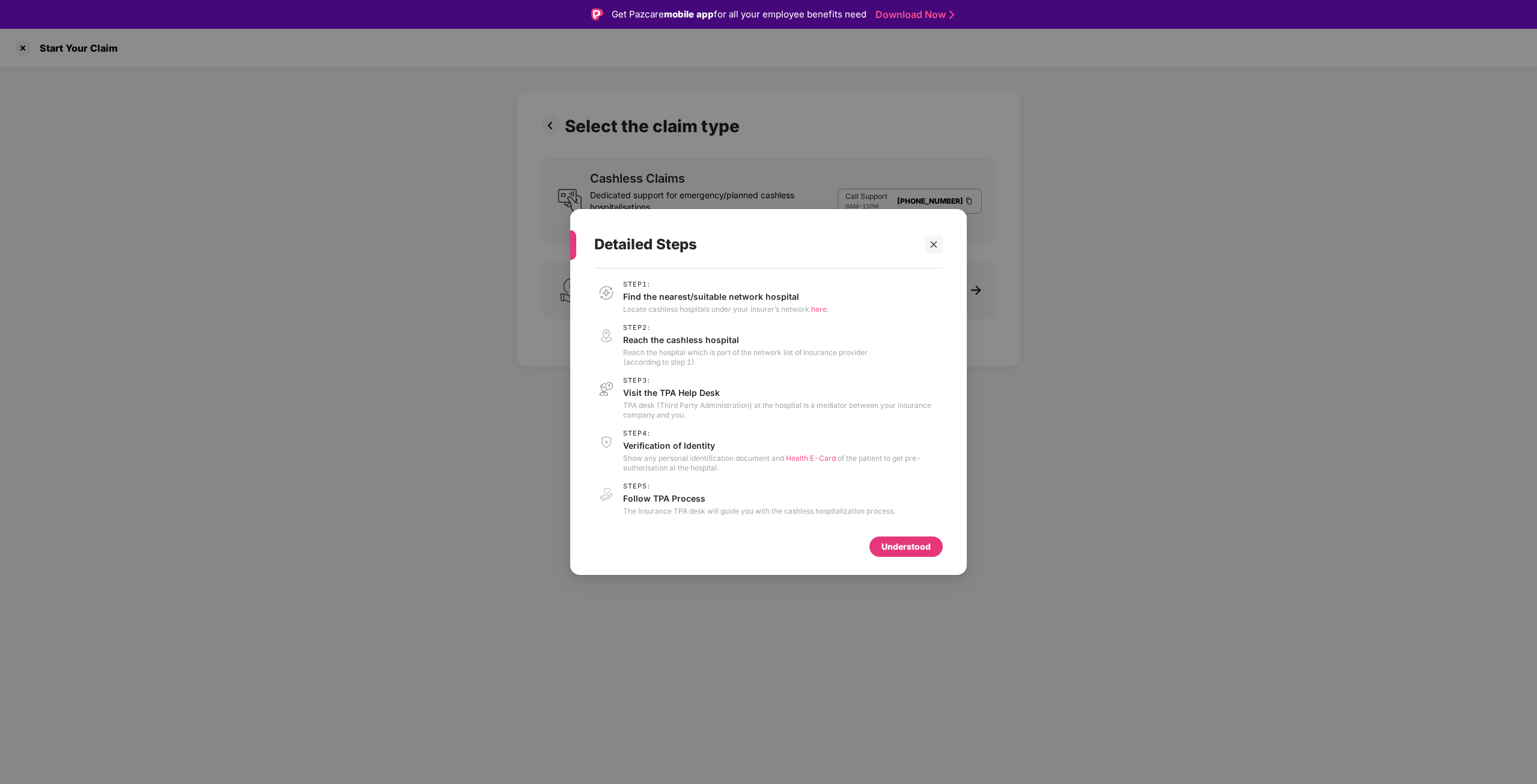
click at [917, 547] on div "Understood" at bounding box center [905, 546] width 49 height 13
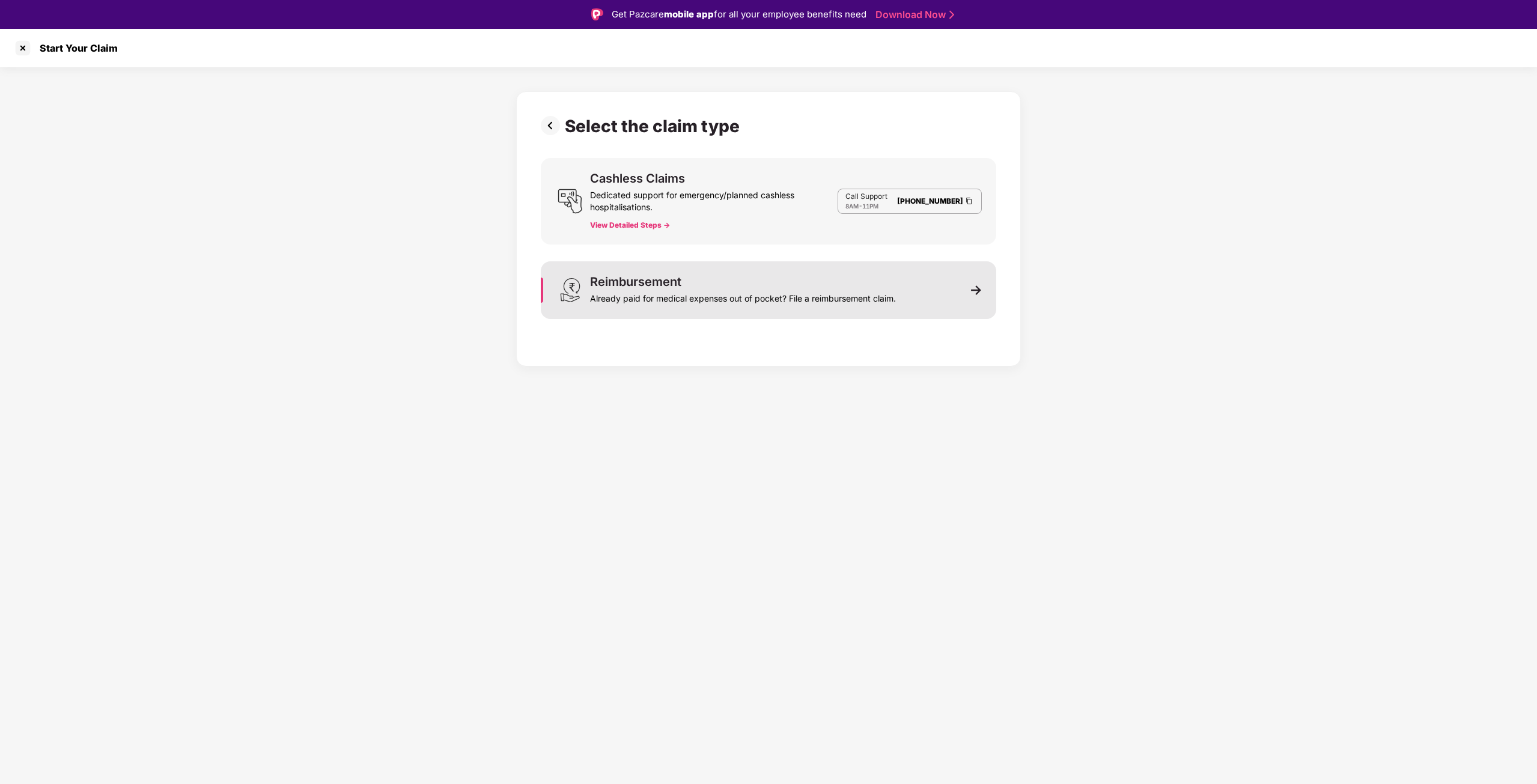
click at [663, 287] on div "Already paid for medical expenses out of pocket? File a reimbursement claim." at bounding box center [743, 296] width 306 height 17
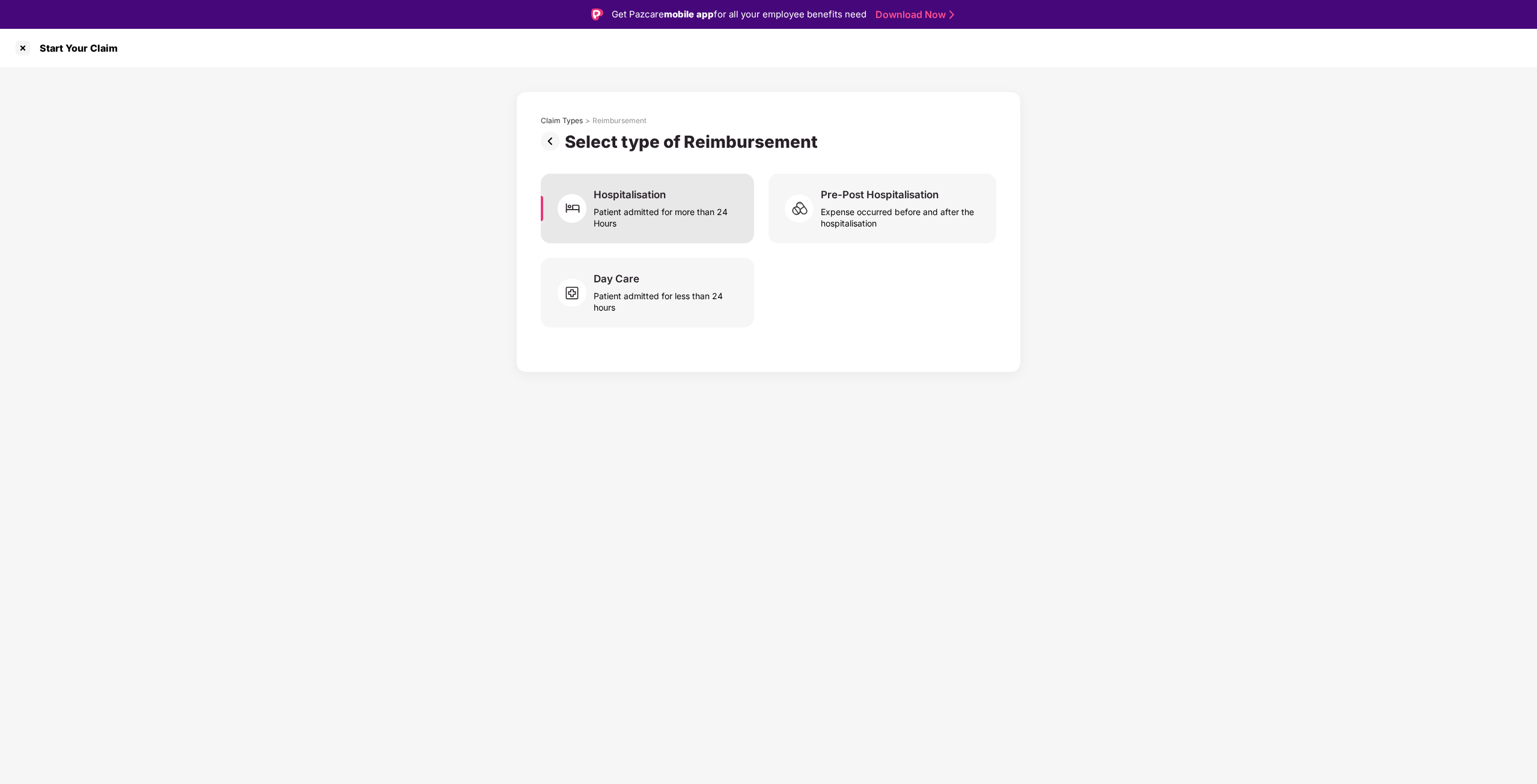
click at [655, 217] on div "Patient admitted for more than 24 Hours" at bounding box center [667, 215] width 146 height 27
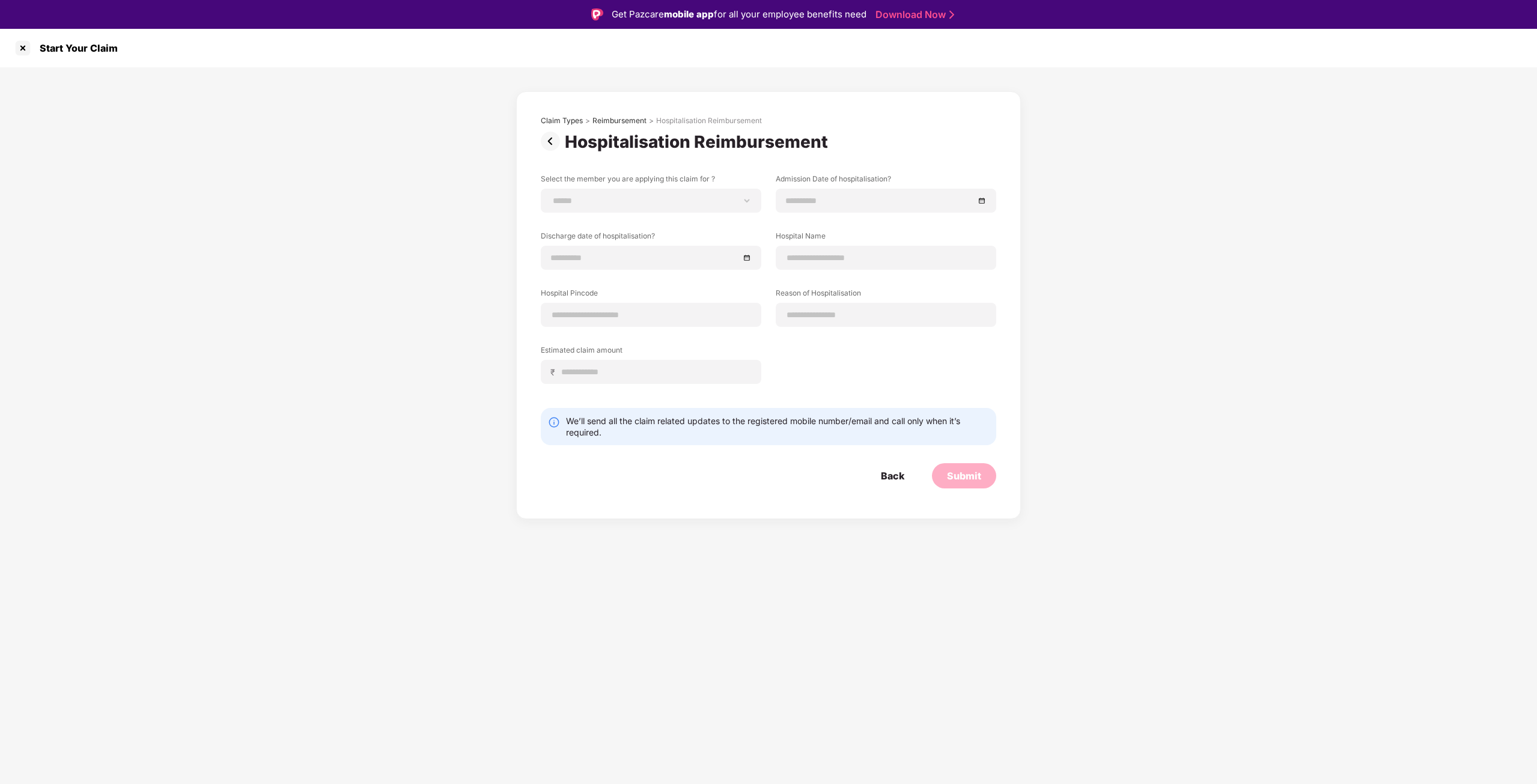
click at [614, 220] on div "**********" at bounding box center [768, 287] width 456 height 228
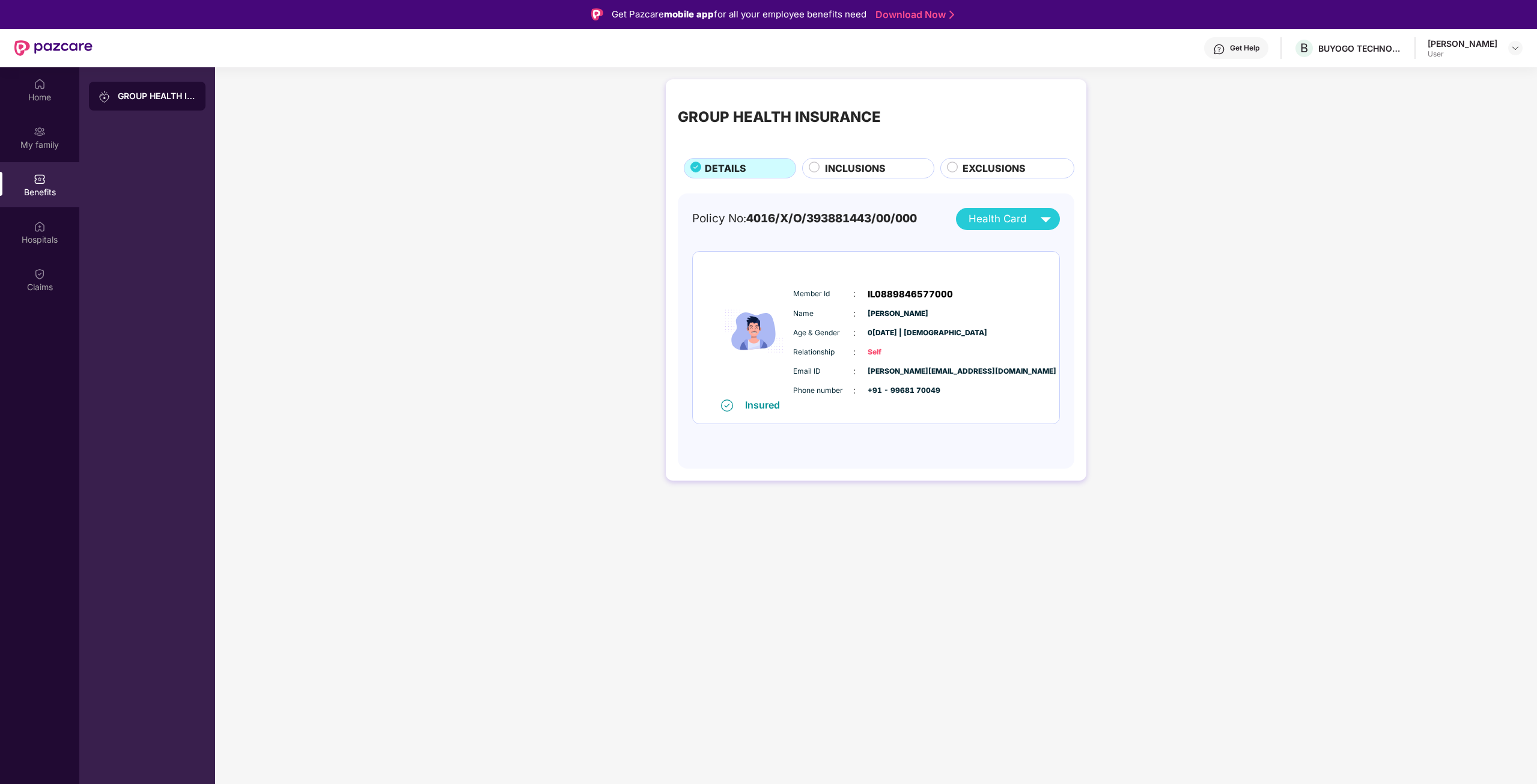
click at [148, 95] on div "GROUP HEALTH INSURANCE" at bounding box center [156, 96] width 78 height 12
click at [18, 93] on div "Home" at bounding box center [39, 97] width 79 height 12
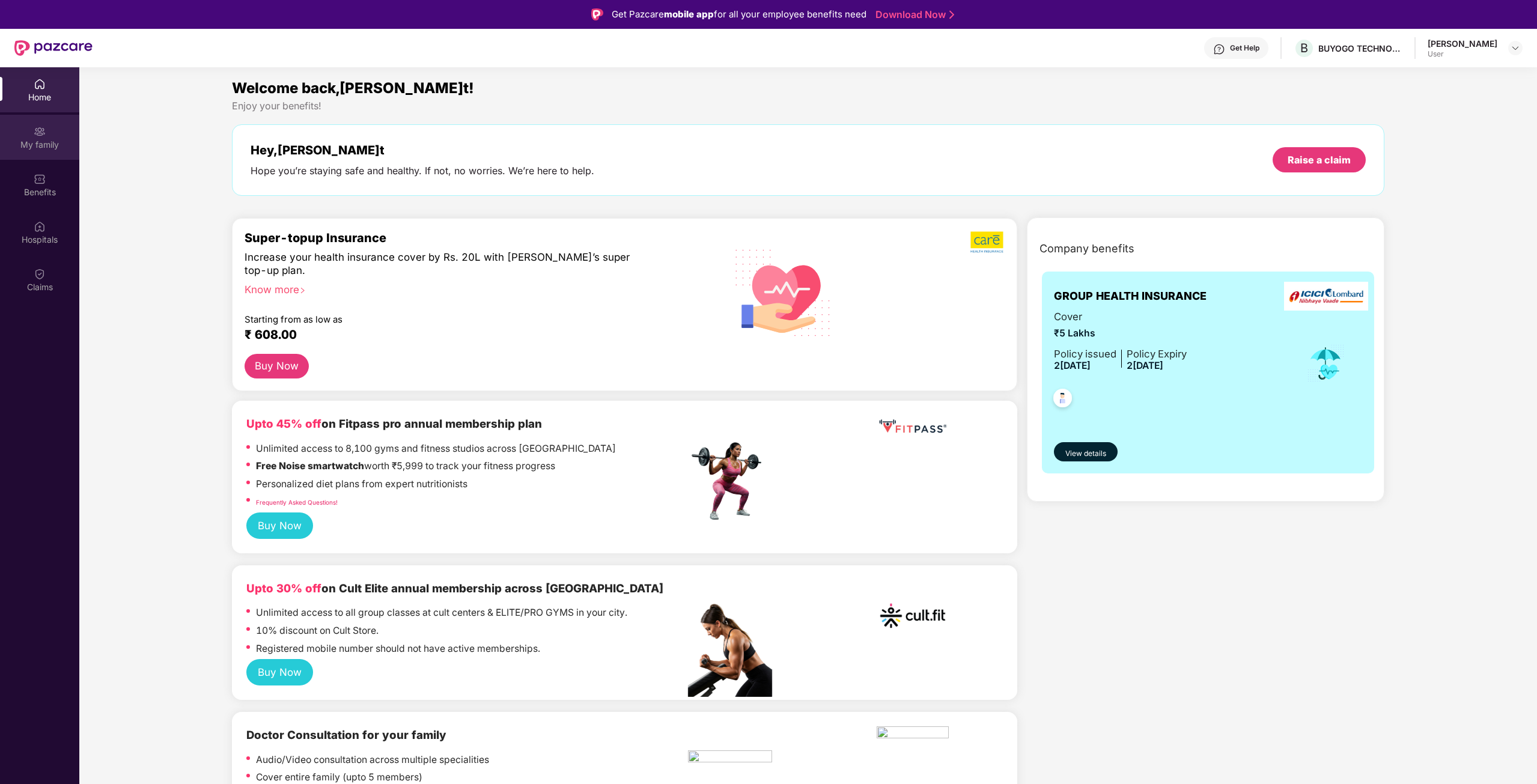
click at [33, 137] on div "My family" at bounding box center [39, 137] width 79 height 45
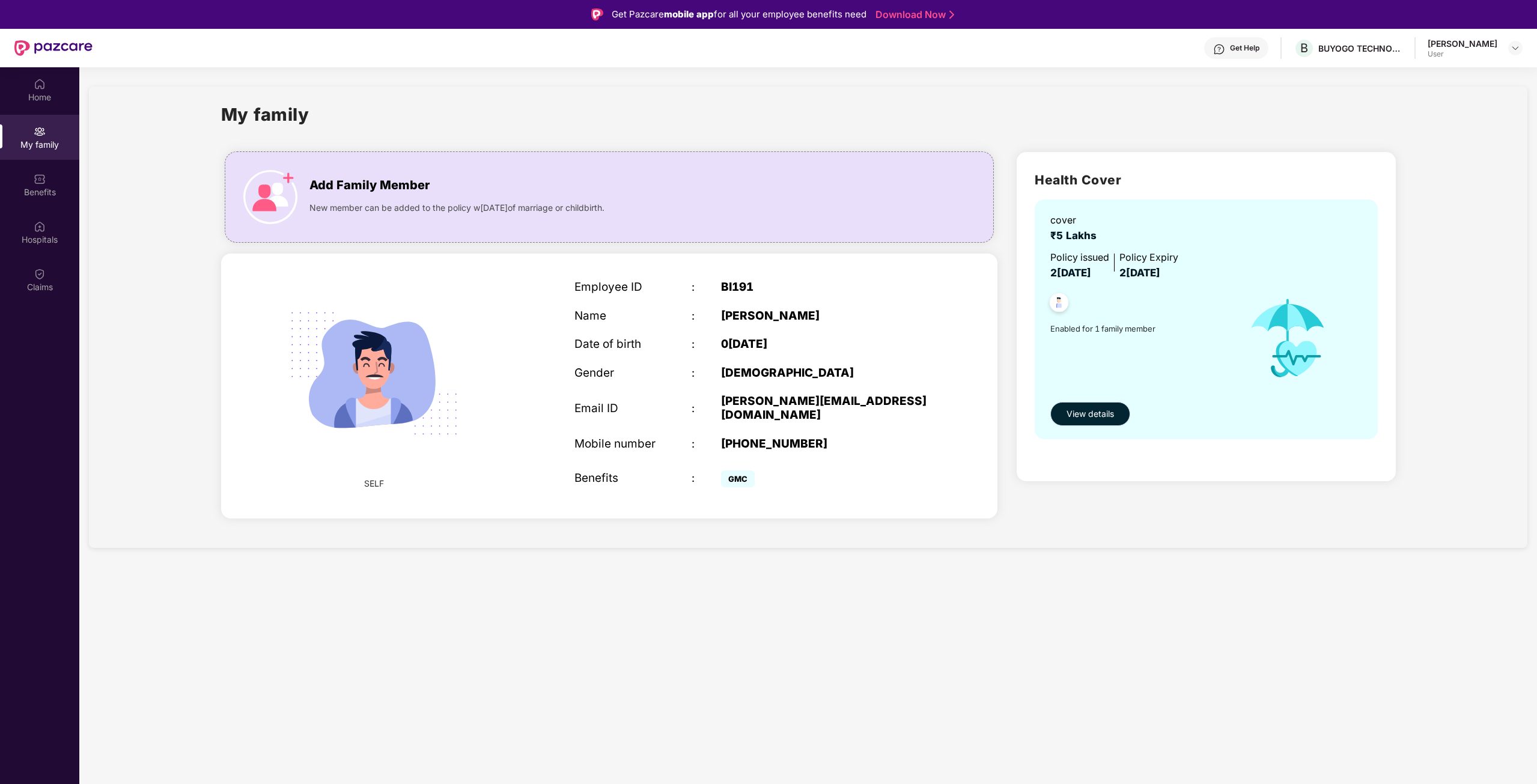
click at [1087, 409] on span "View details" at bounding box center [1090, 413] width 47 height 13
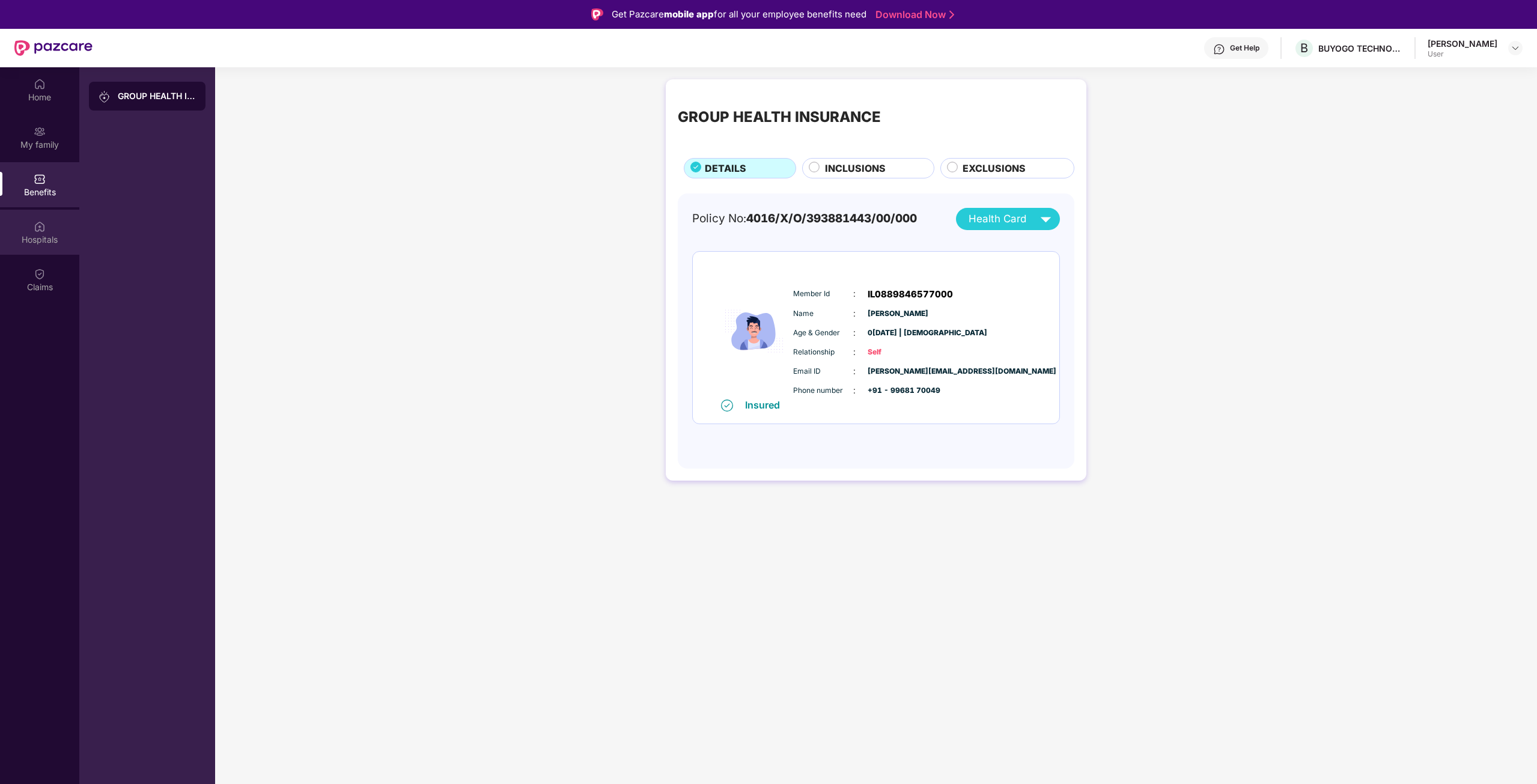
click at [34, 234] on div "Hospitals" at bounding box center [39, 239] width 79 height 12
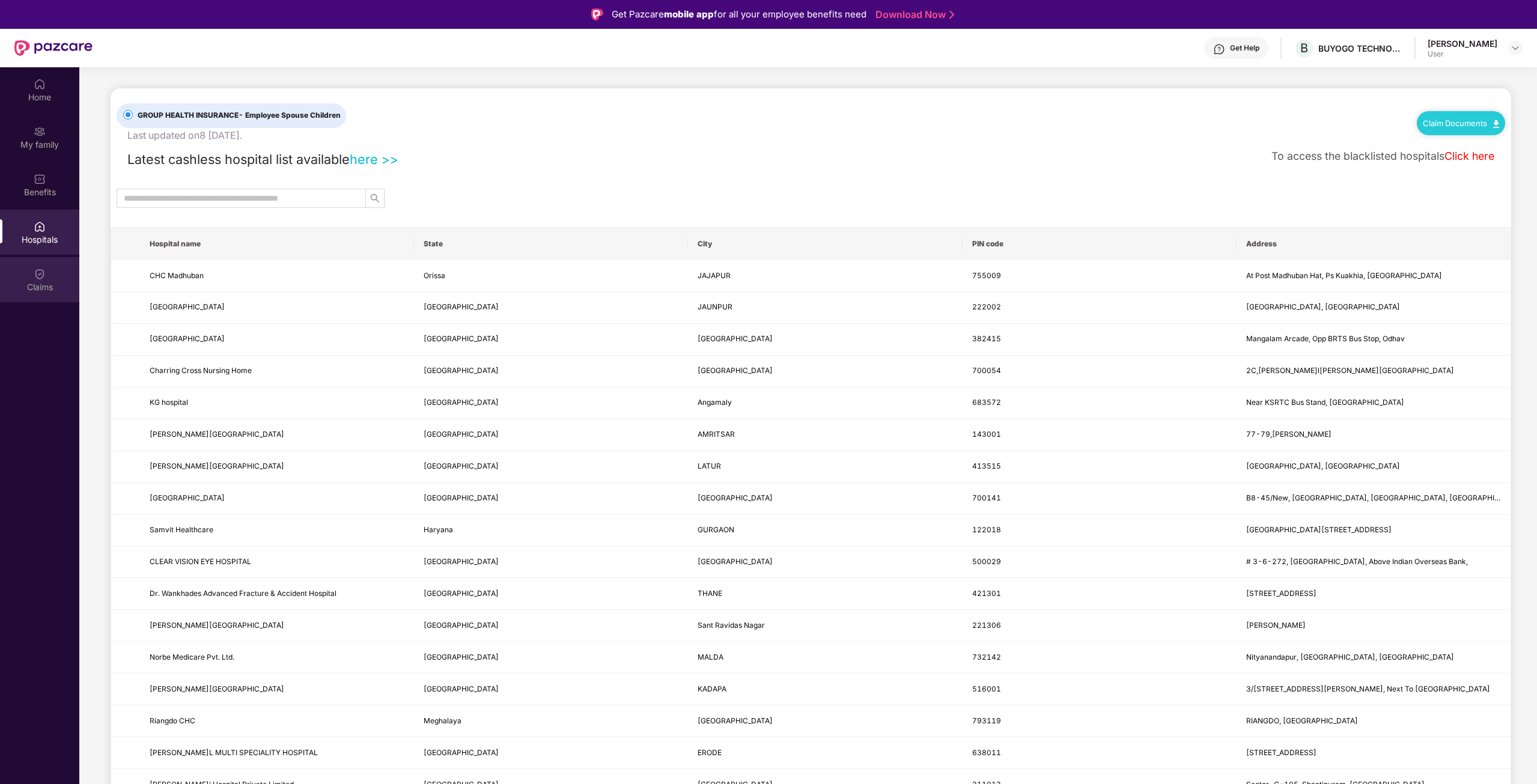
click at [39, 283] on div "Claims" at bounding box center [39, 287] width 79 height 12
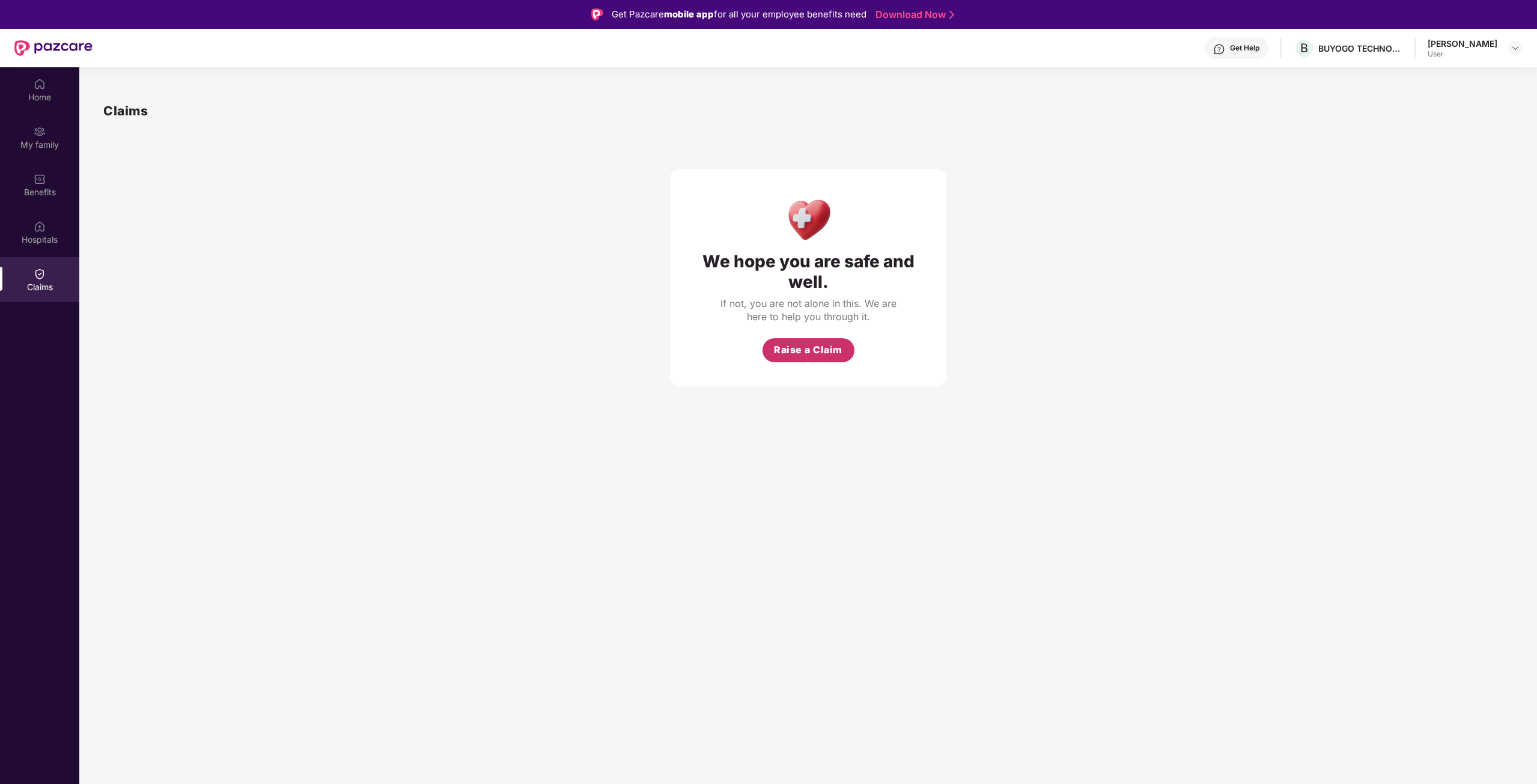
click at [811, 347] on span "Raise a Claim" at bounding box center [808, 350] width 69 height 15
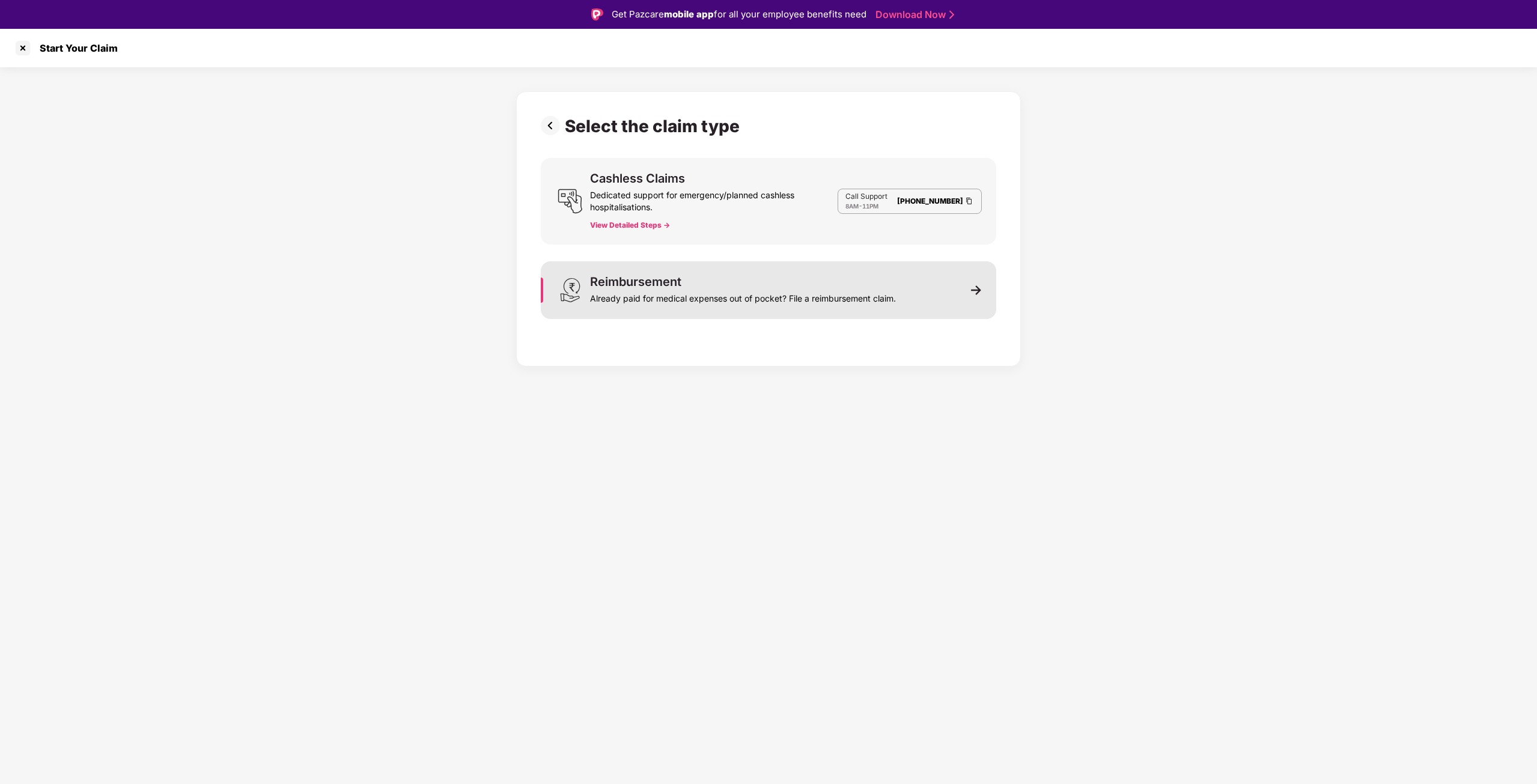
click at [644, 290] on div "Already paid for medical expenses out of pocket? File a reimbursement claim." at bounding box center [743, 296] width 306 height 17
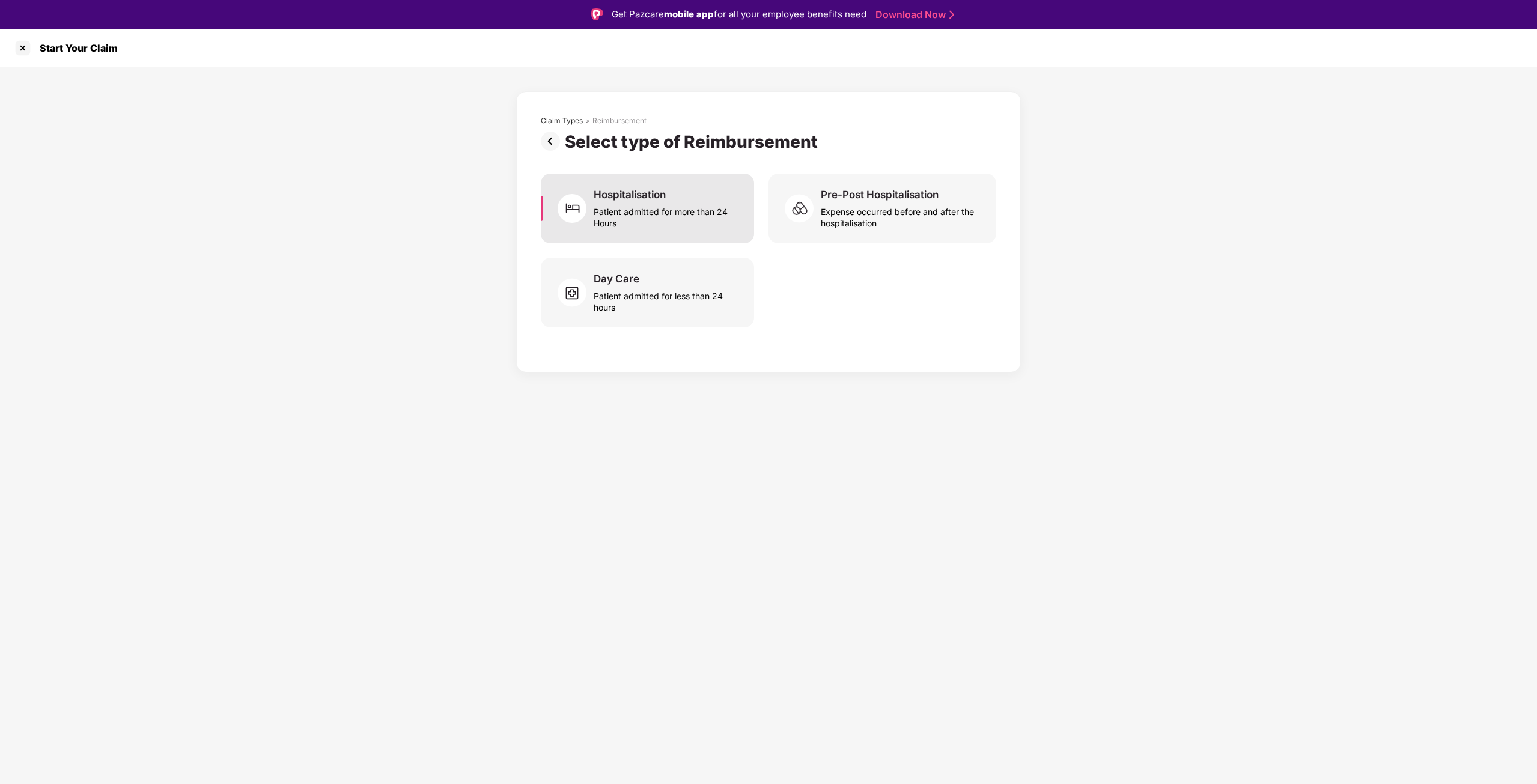
click at [645, 237] on div "Hospitalisation Patient admitted for more than 24 Hours" at bounding box center [647, 208] width 214 height 69
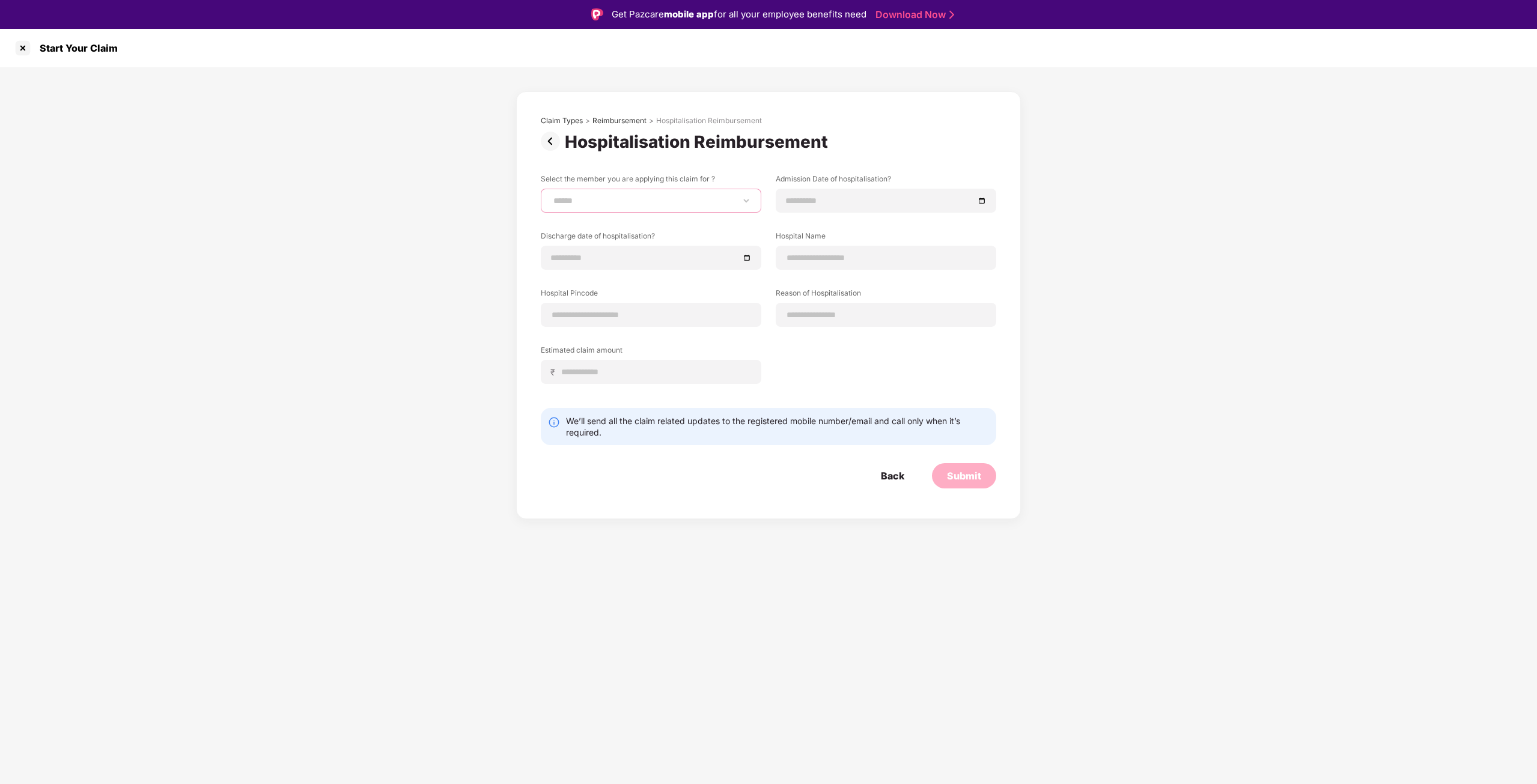
click at [621, 205] on select "**********" at bounding box center [651, 200] width 200 height 9
select select "**********"
click at [551, 196] on select "**********" at bounding box center [651, 200] width 200 height 9
click at [822, 262] on input at bounding box center [886, 257] width 200 height 13
type input "***"
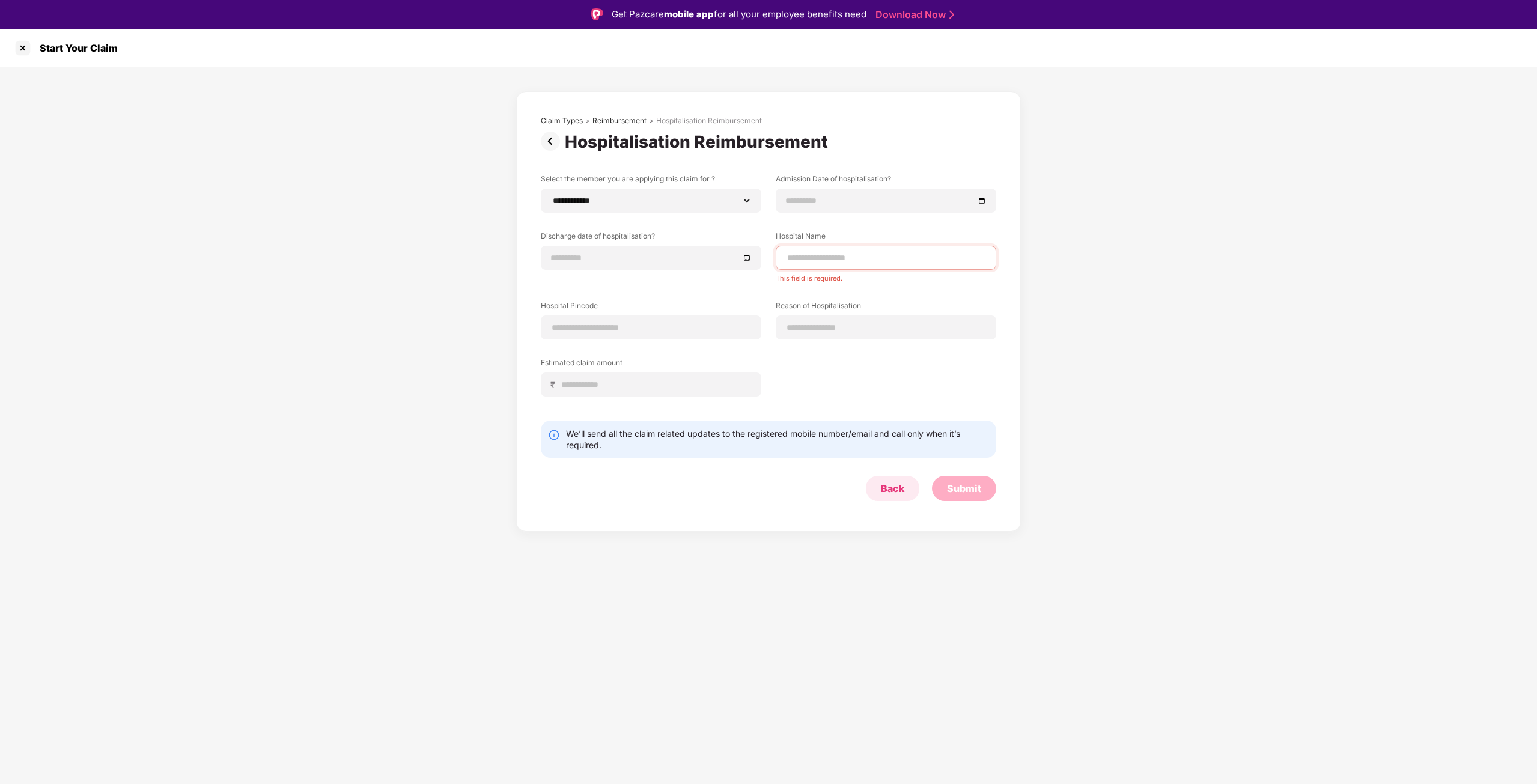
click at [892, 475] on form "**********" at bounding box center [768, 337] width 456 height 328
click at [886, 485] on div "Back" at bounding box center [892, 488] width 23 height 13
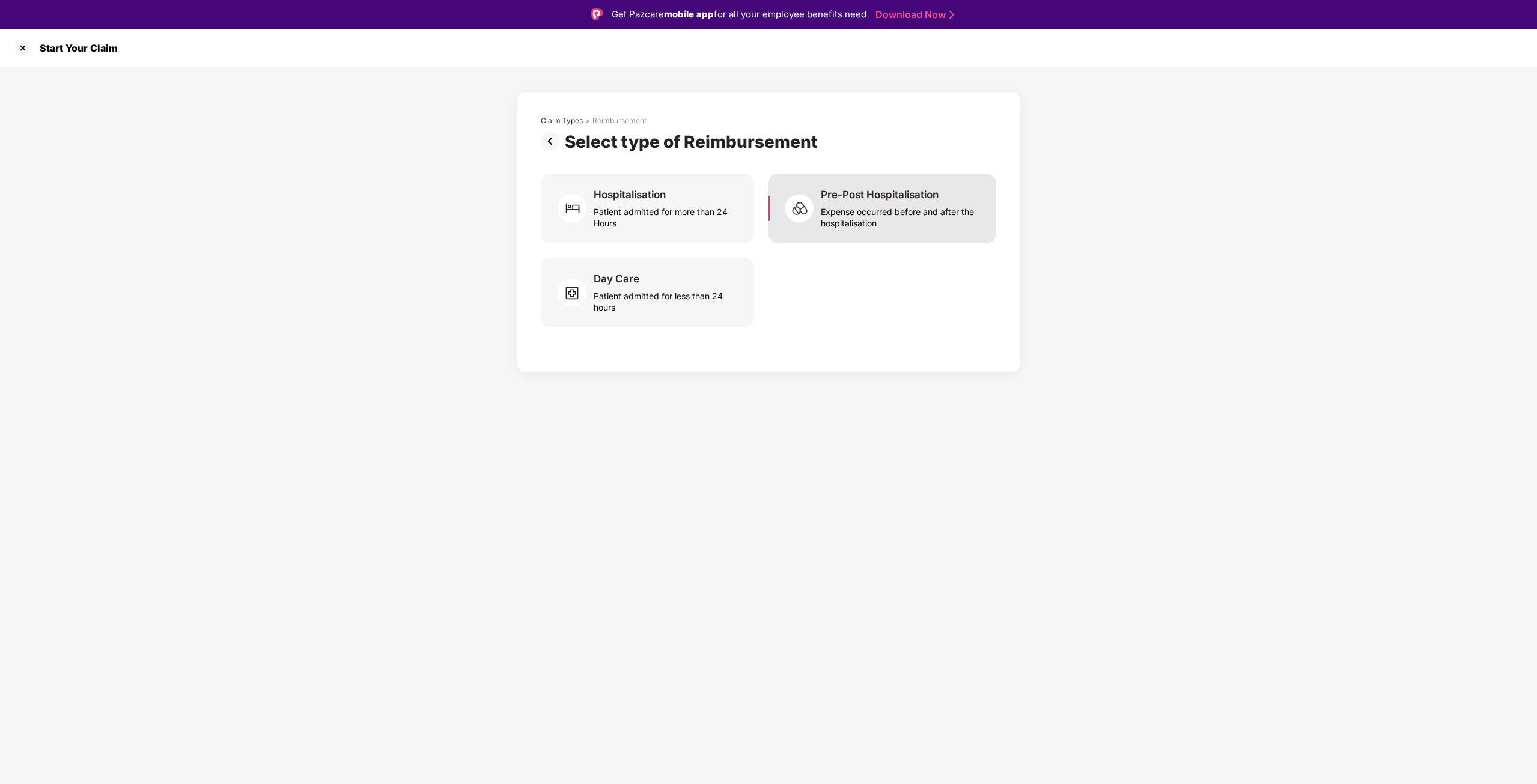
click at [835, 234] on div "Pre-Post Hospitalisation Expense occurred before and after the hospitalisation" at bounding box center [882, 208] width 227 height 69
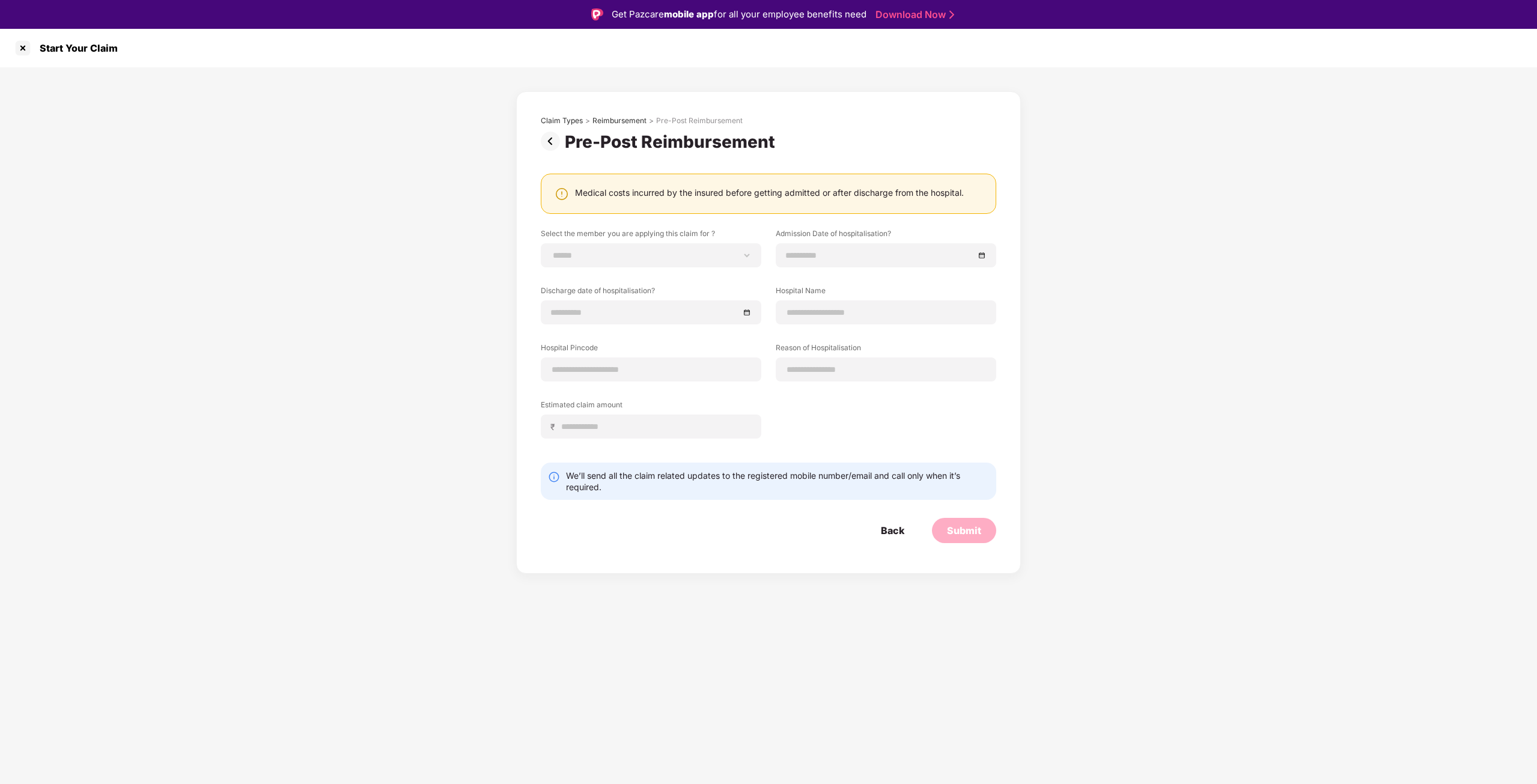
click at [552, 145] on img at bounding box center [553, 141] width 24 height 19
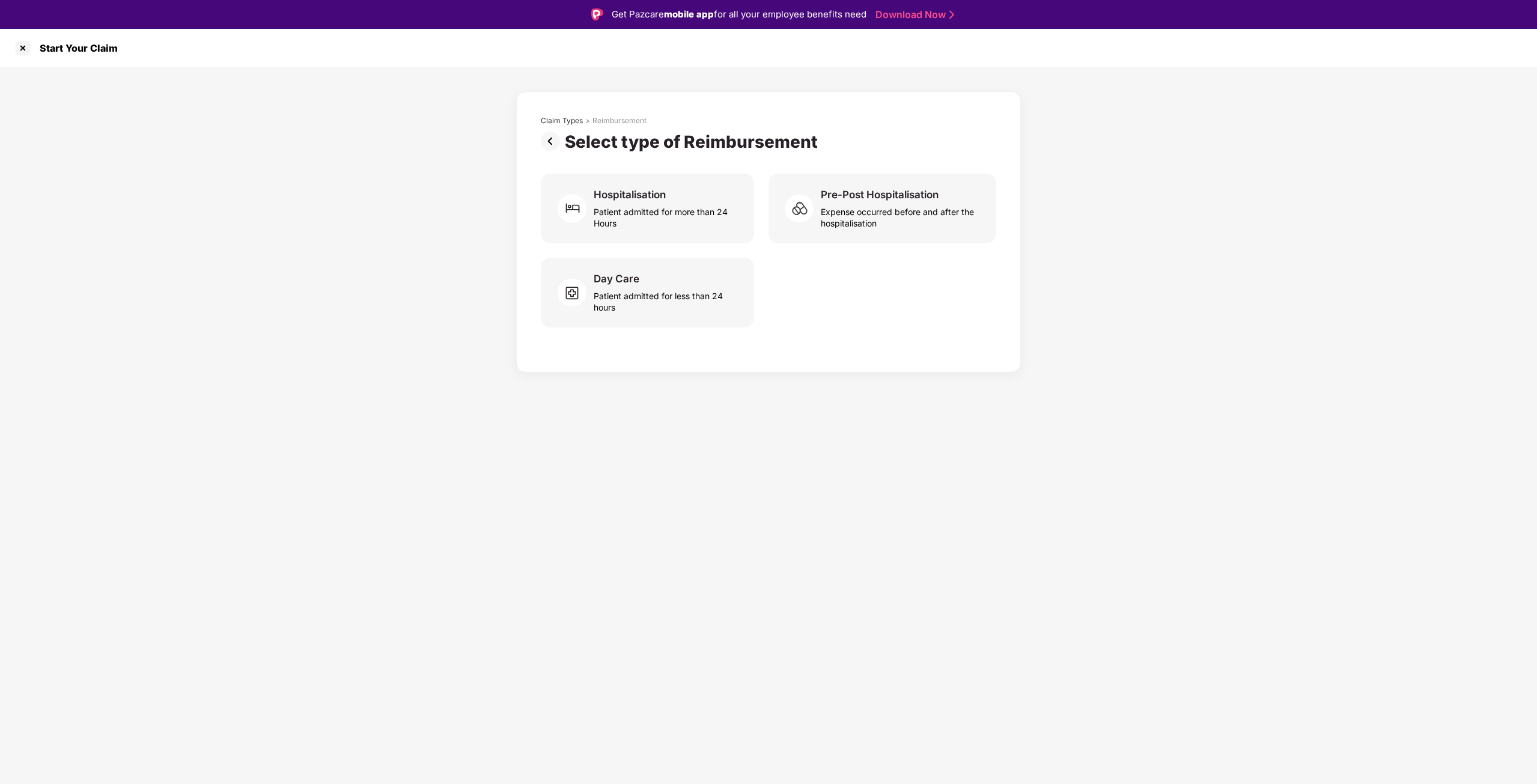
click at [552, 136] on img at bounding box center [553, 141] width 24 height 19
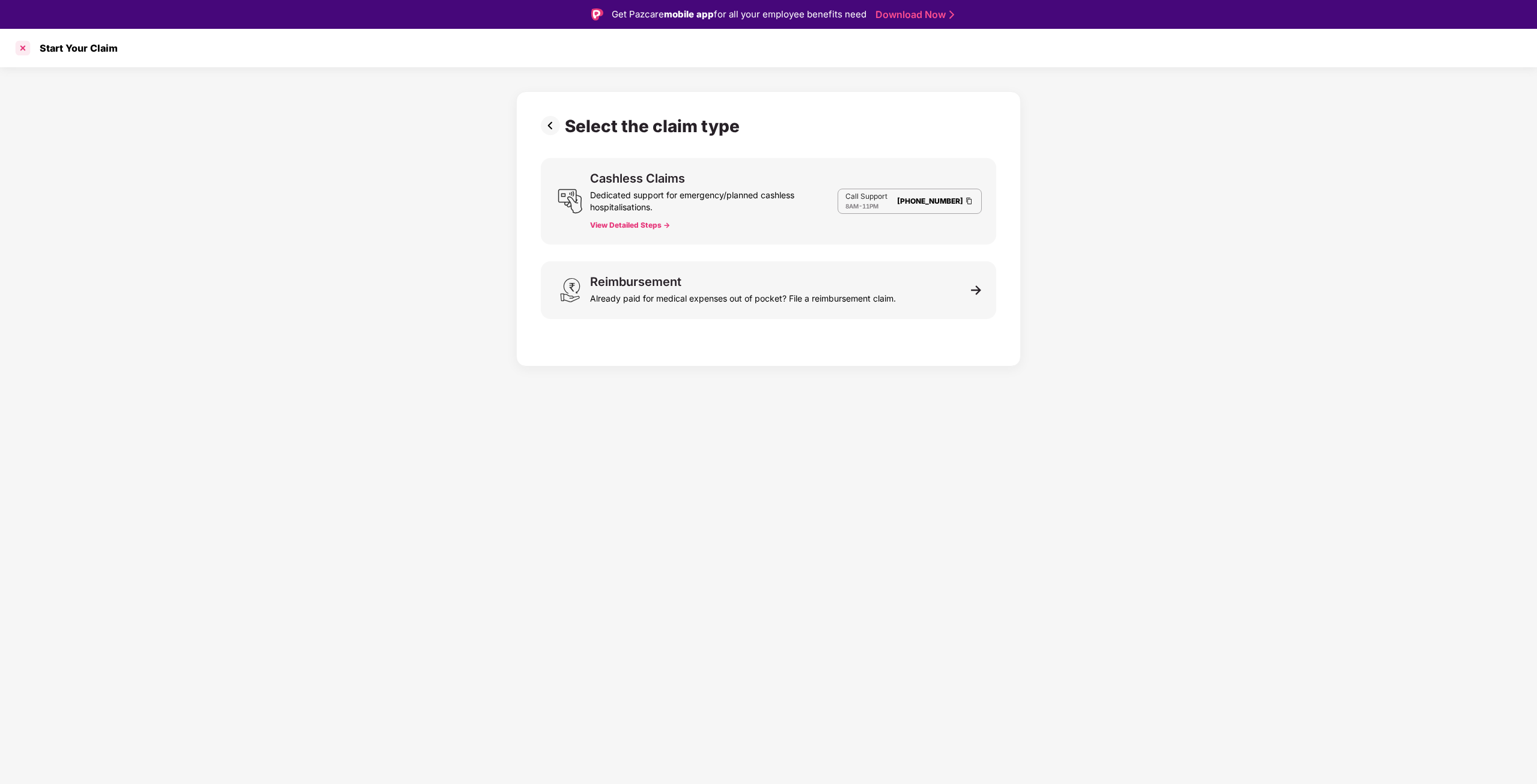
click at [25, 49] on div at bounding box center [22, 48] width 19 height 19
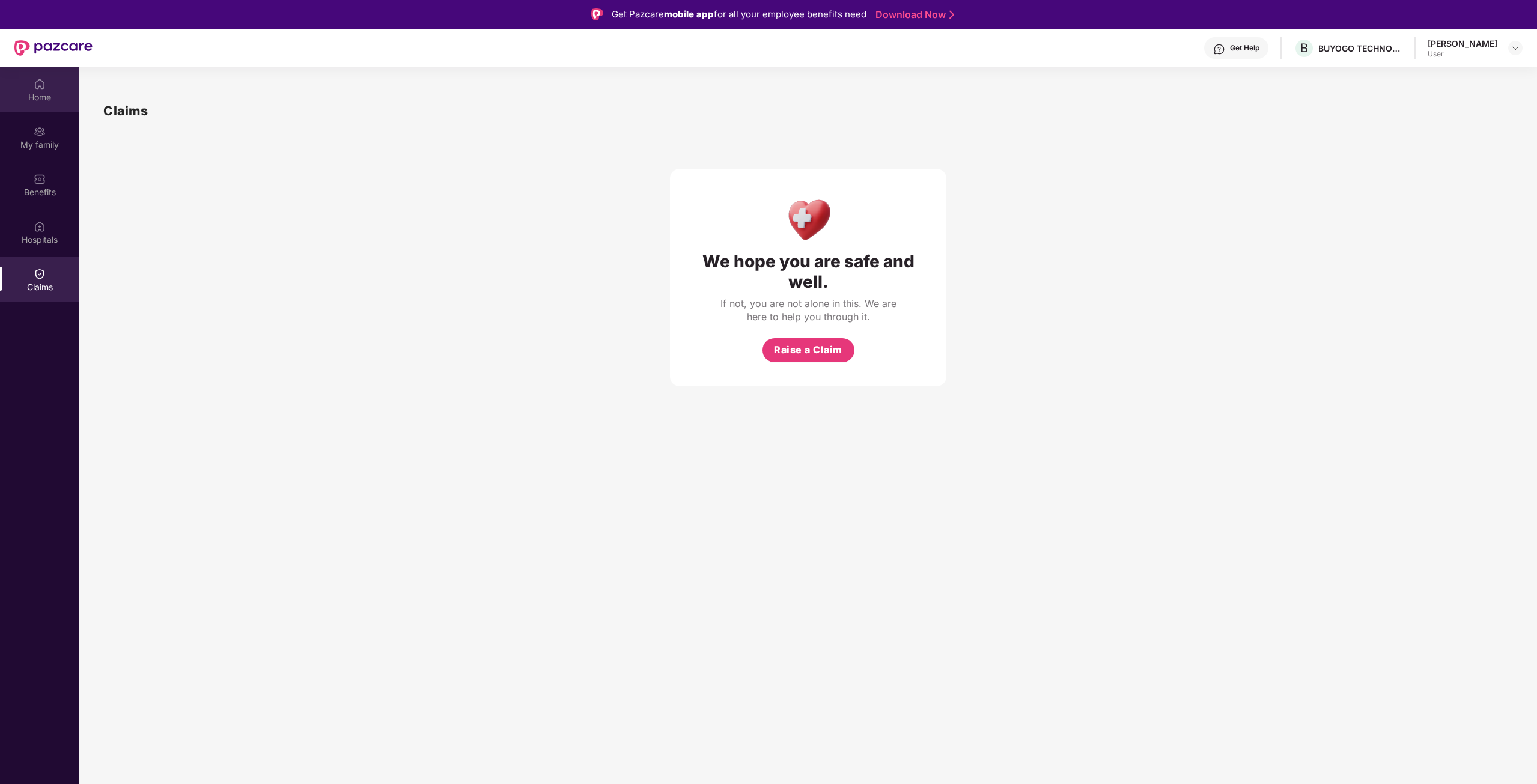
click at [47, 85] on div "Home" at bounding box center [39, 89] width 79 height 45
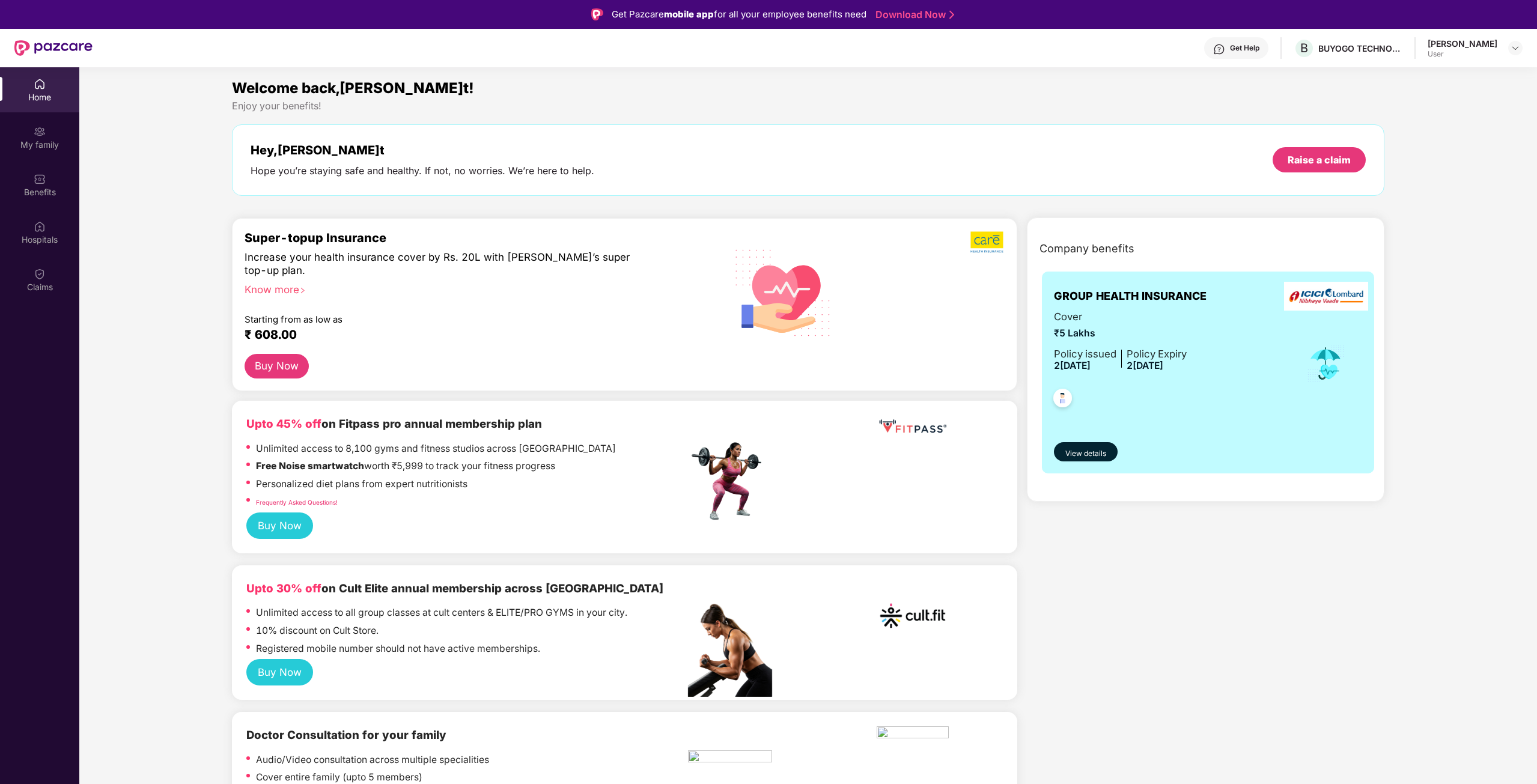
click at [1504, 48] on div "[PERSON_NAME] User" at bounding box center [1475, 48] width 95 height 21
click at [1512, 47] on img at bounding box center [1515, 47] width 9 height 9
click at [1370, 273] on div "GROUP HEALTH INSURANCE Cover ₹5 Lakhs Policy issued 2[DATE] Policy Expiry 2[DAT…" at bounding box center [1207, 371] width 332 height 202
click at [1086, 454] on span "View details" at bounding box center [1086, 453] width 41 height 11
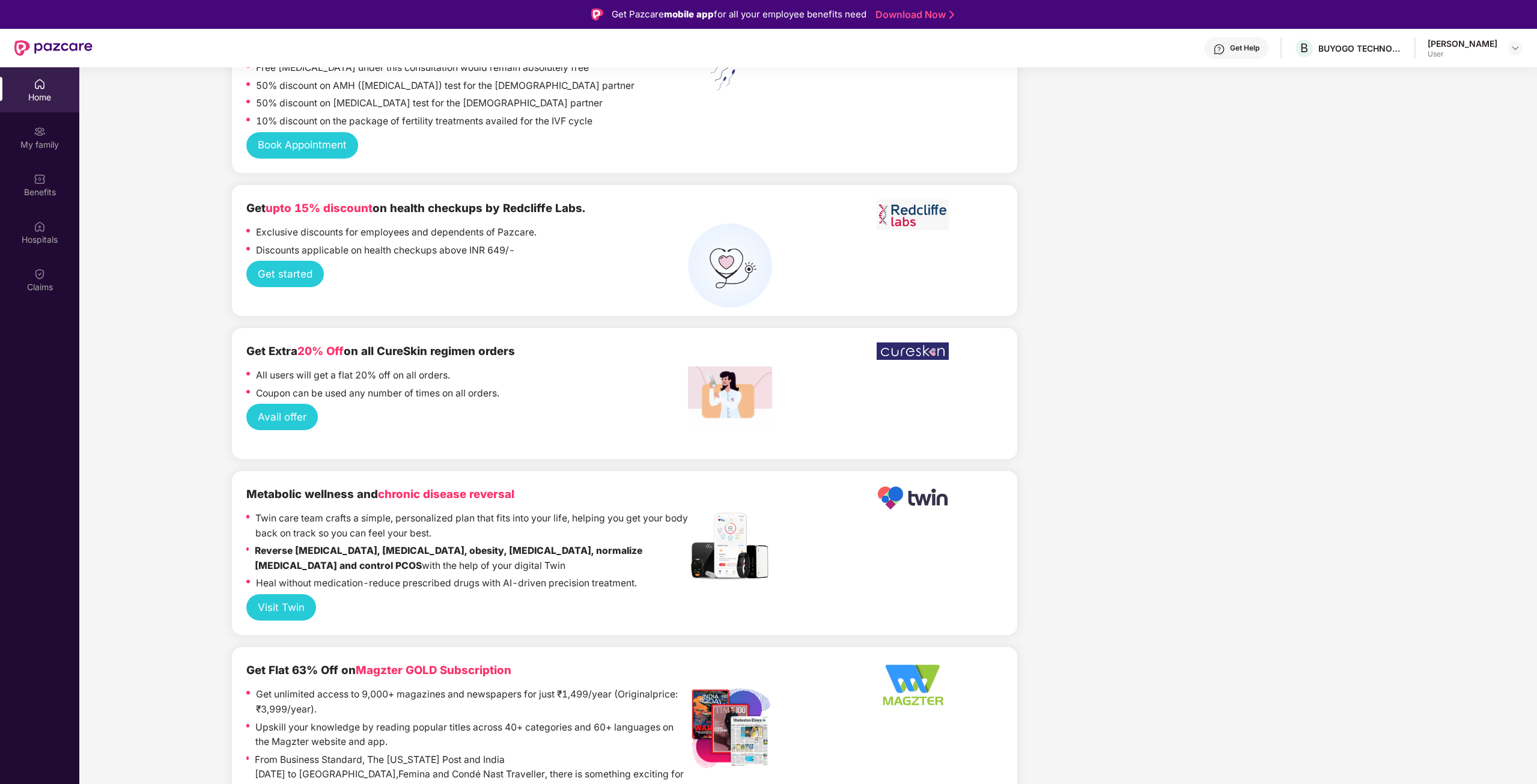
scroll to position [2374, 0]
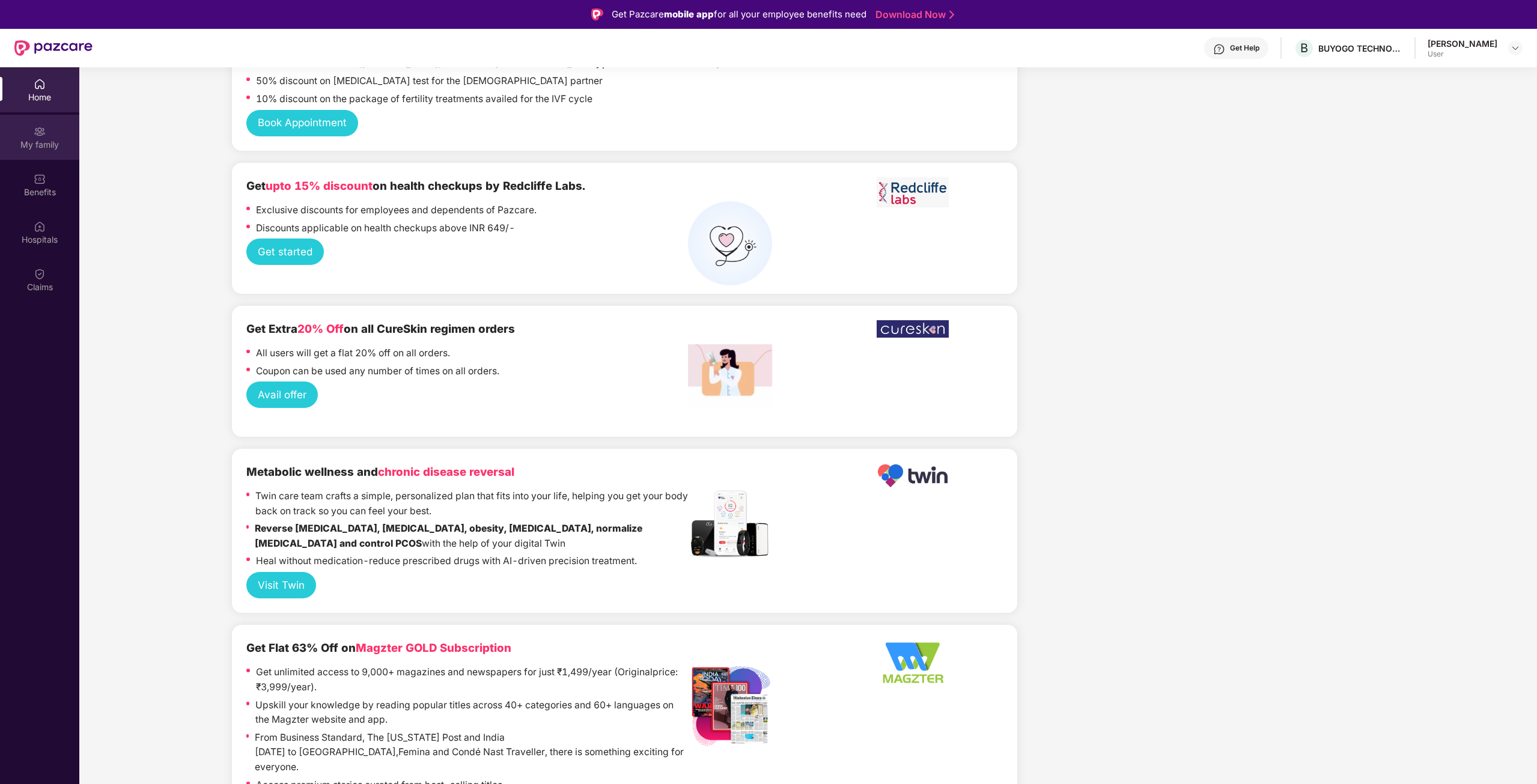
click at [38, 141] on div "My family" at bounding box center [39, 145] width 79 height 12
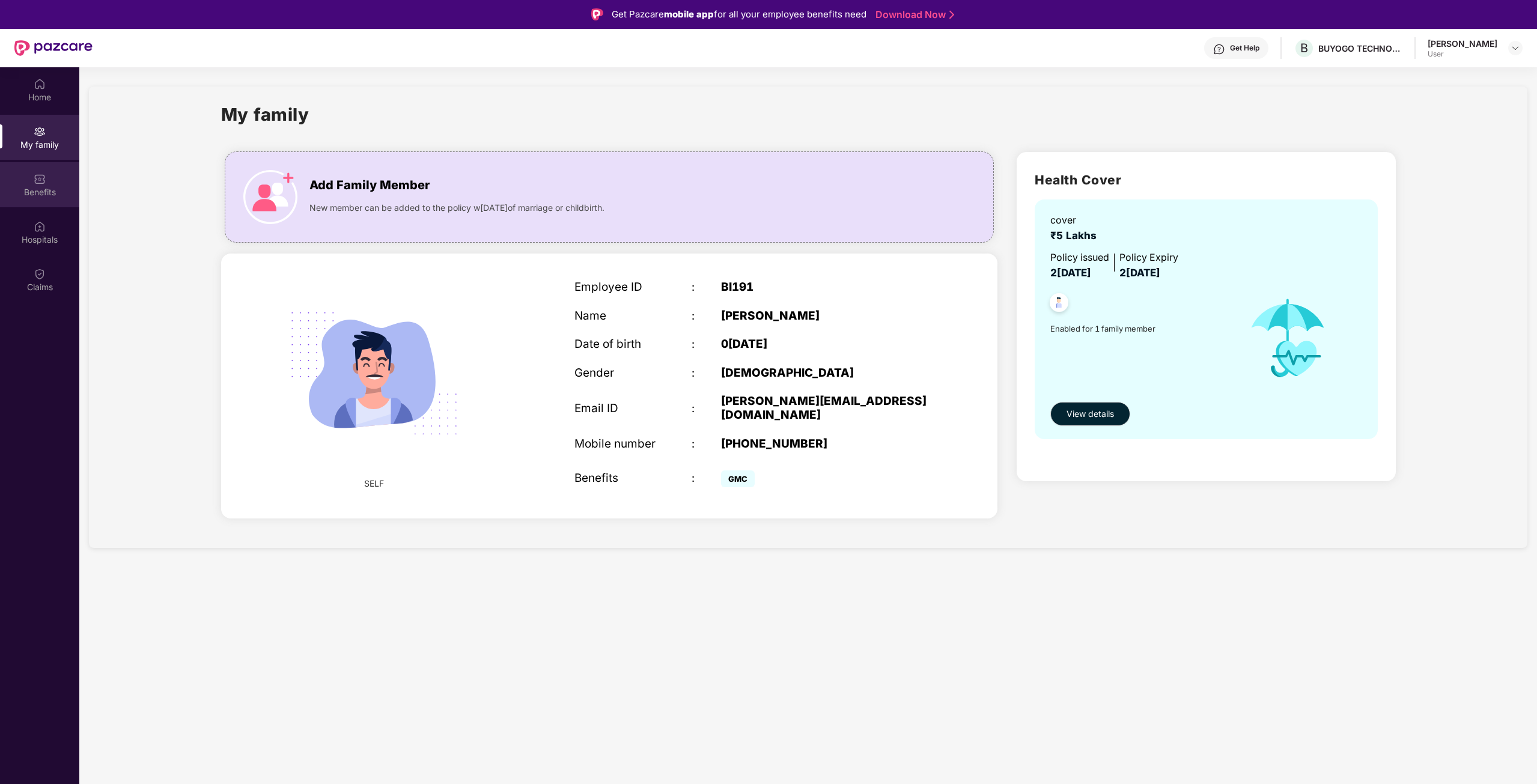
click at [47, 184] on div "Benefits" at bounding box center [39, 184] width 79 height 45
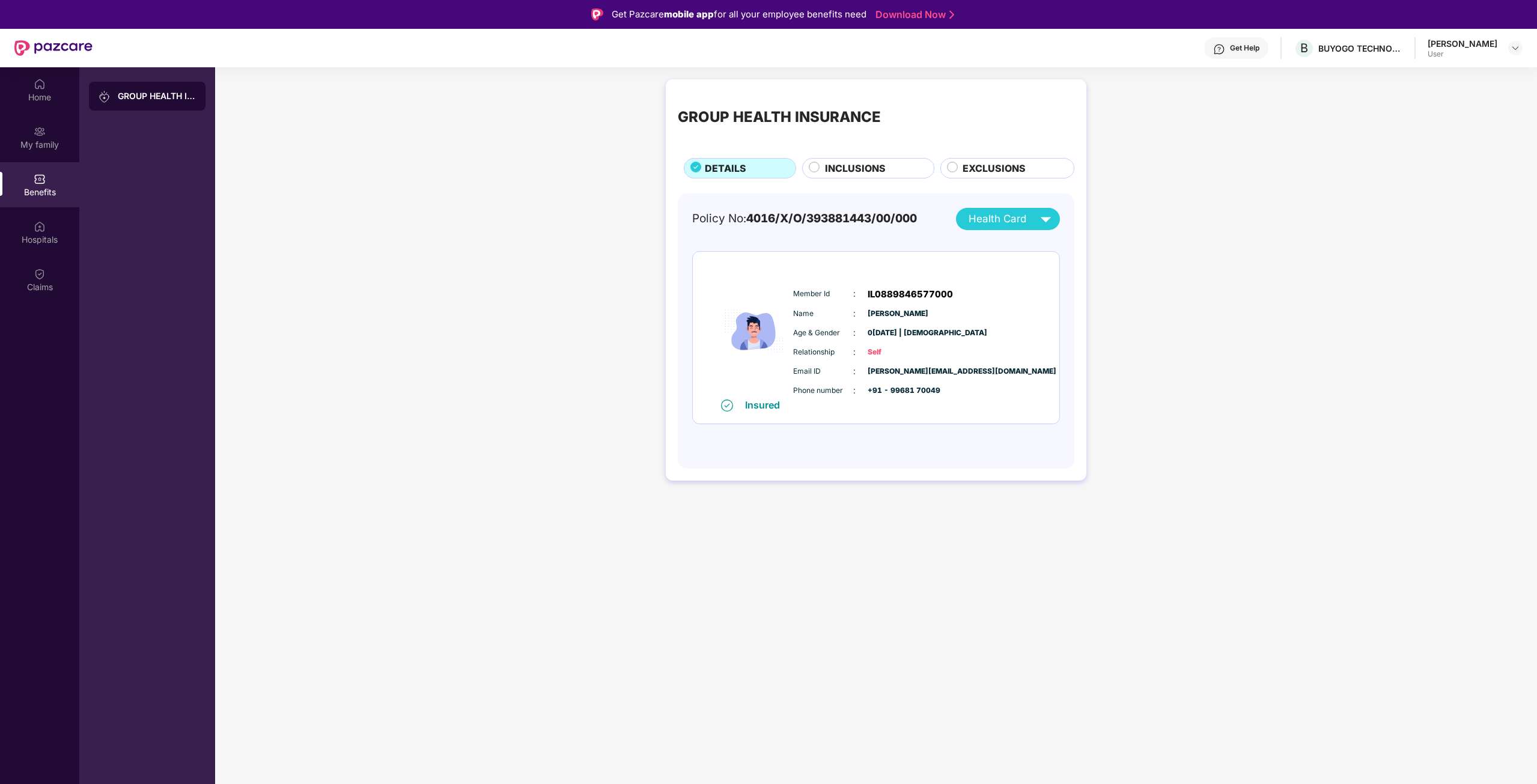
click at [142, 96] on div "GROUP HEALTH INSURANCE" at bounding box center [156, 96] width 78 height 12
click at [45, 226] on div "Hospitals" at bounding box center [39, 232] width 79 height 45
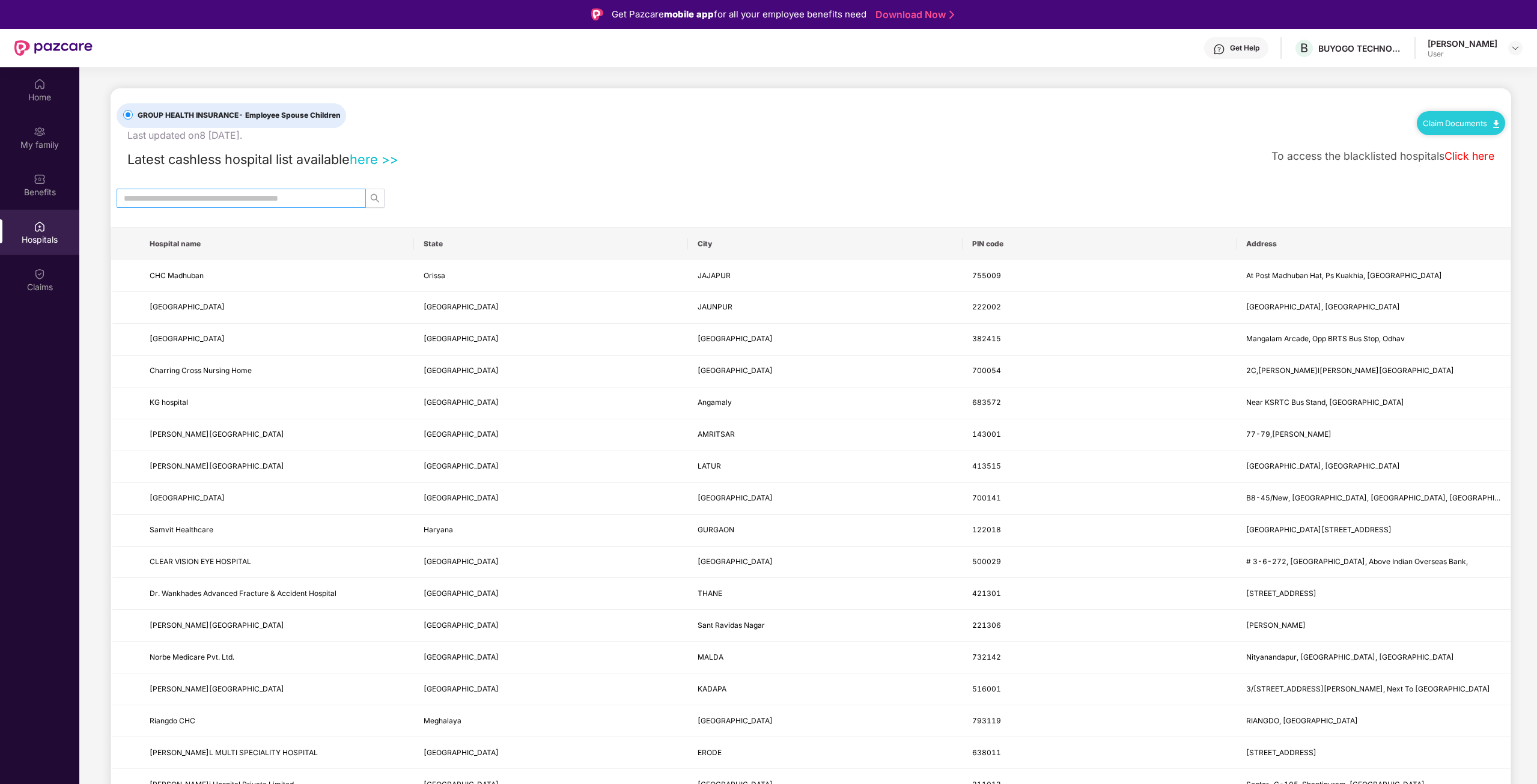
click at [227, 199] on input "text" at bounding box center [236, 197] width 226 height 13
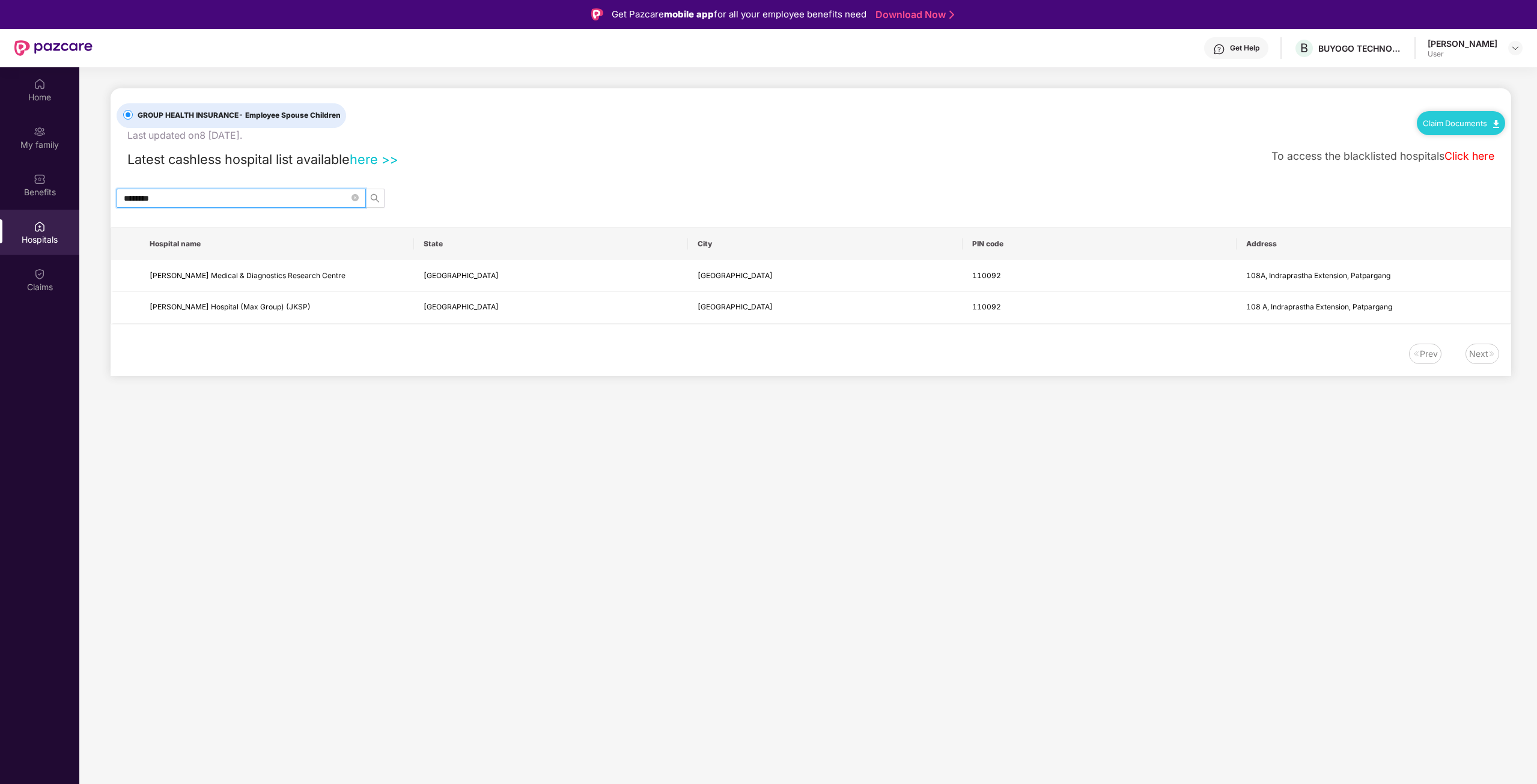
type input "********"
click at [1456, 154] on link "Click here" at bounding box center [1469, 155] width 50 height 13
click at [1498, 124] on img at bounding box center [1496, 124] width 6 height 8
click at [1492, 143] on link "Claim Form" at bounding box center [1466, 144] width 78 height 26
click at [1497, 125] on img at bounding box center [1496, 124] width 6 height 8
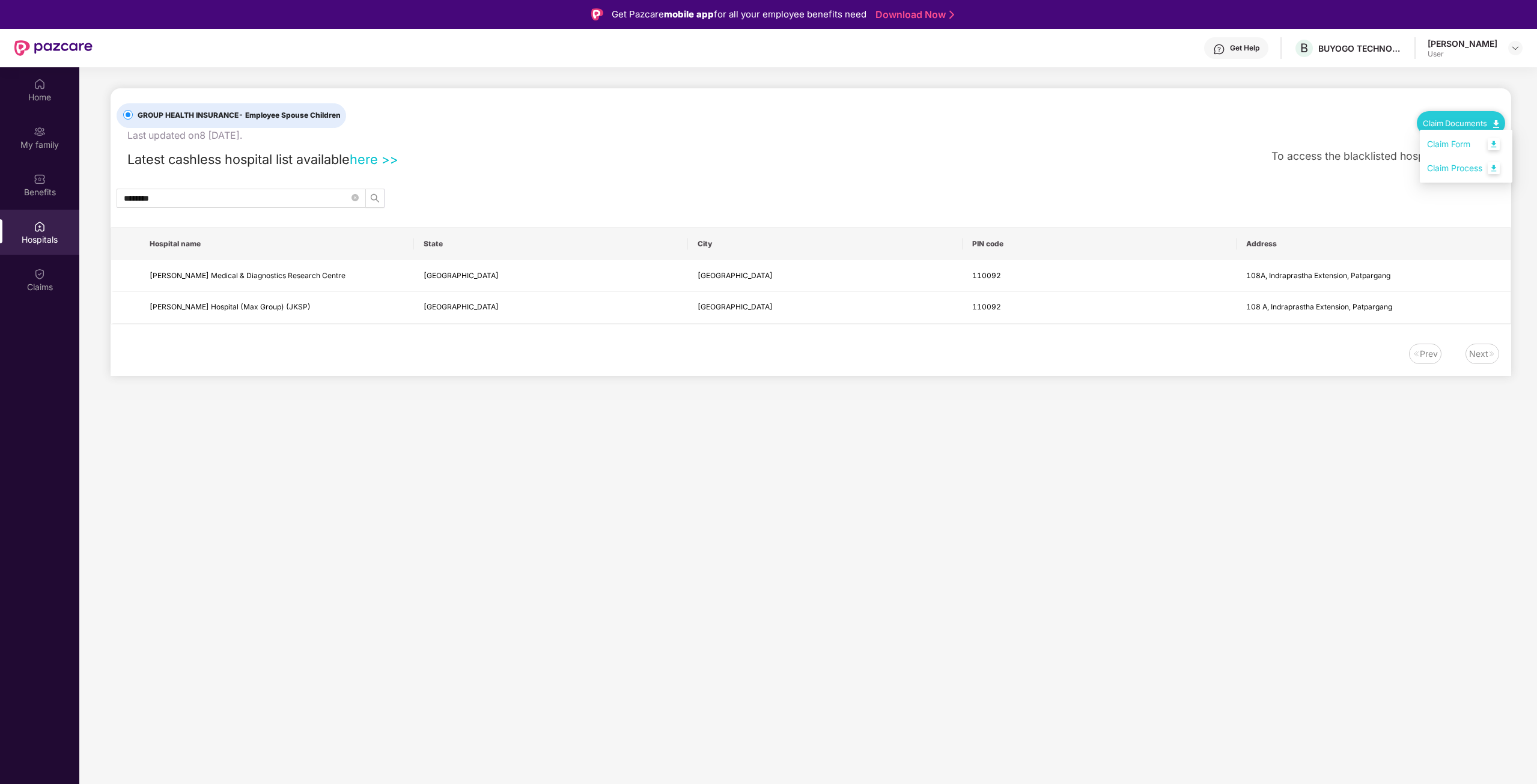
click at [1493, 169] on link "Claim Process" at bounding box center [1466, 168] width 78 height 26
click at [1473, 123] on link "Claim Documents" at bounding box center [1461, 123] width 76 height 9
click at [1488, 145] on link "Claim Form" at bounding box center [1466, 144] width 78 height 26
click at [1476, 128] on div "Claim Documents" at bounding box center [1461, 124] width 88 height 24
click at [1498, 122] on img at bounding box center [1496, 124] width 6 height 8
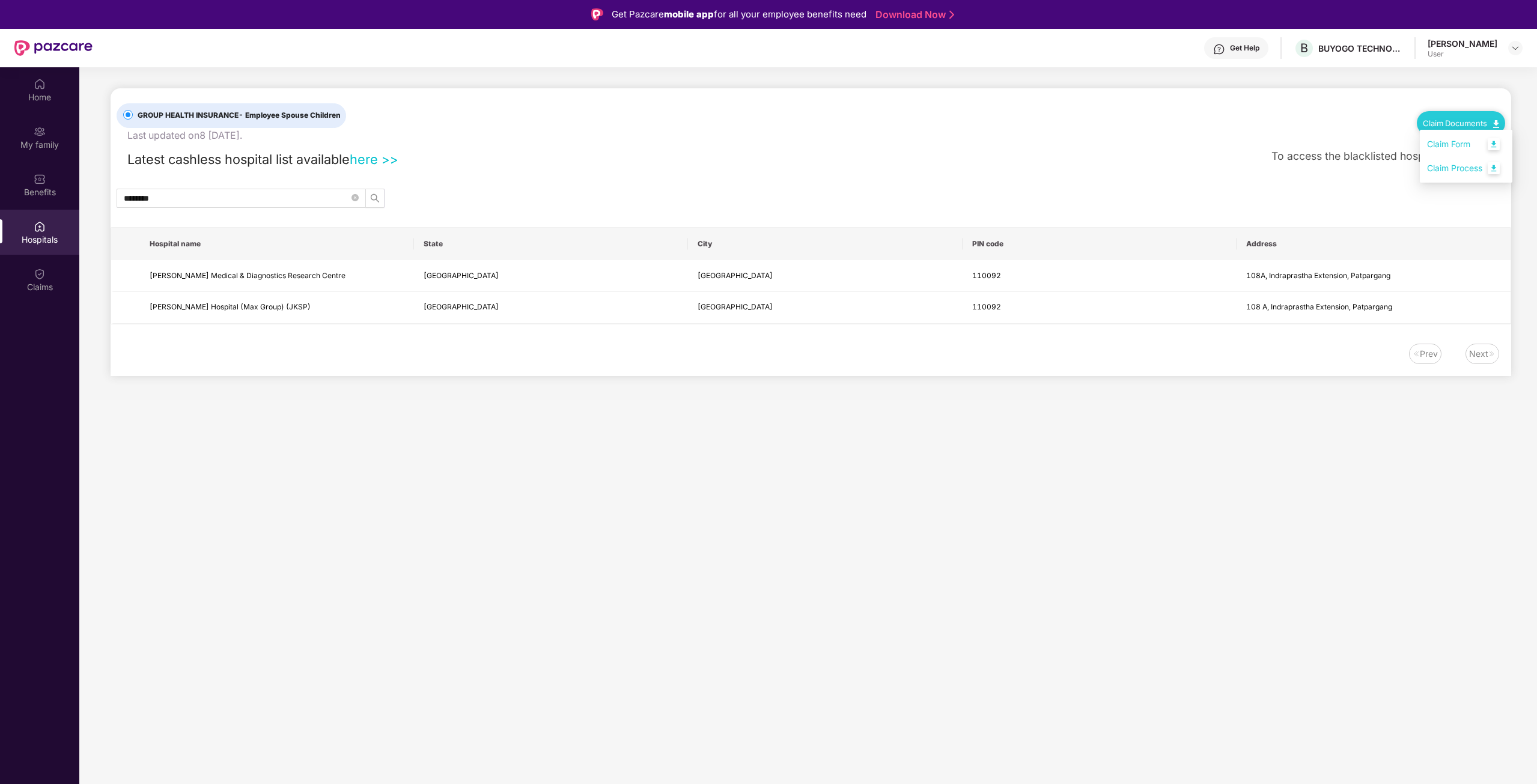
click at [1477, 166] on link "Claim Process" at bounding box center [1466, 168] width 78 height 26
